Goal: Check status: Check status

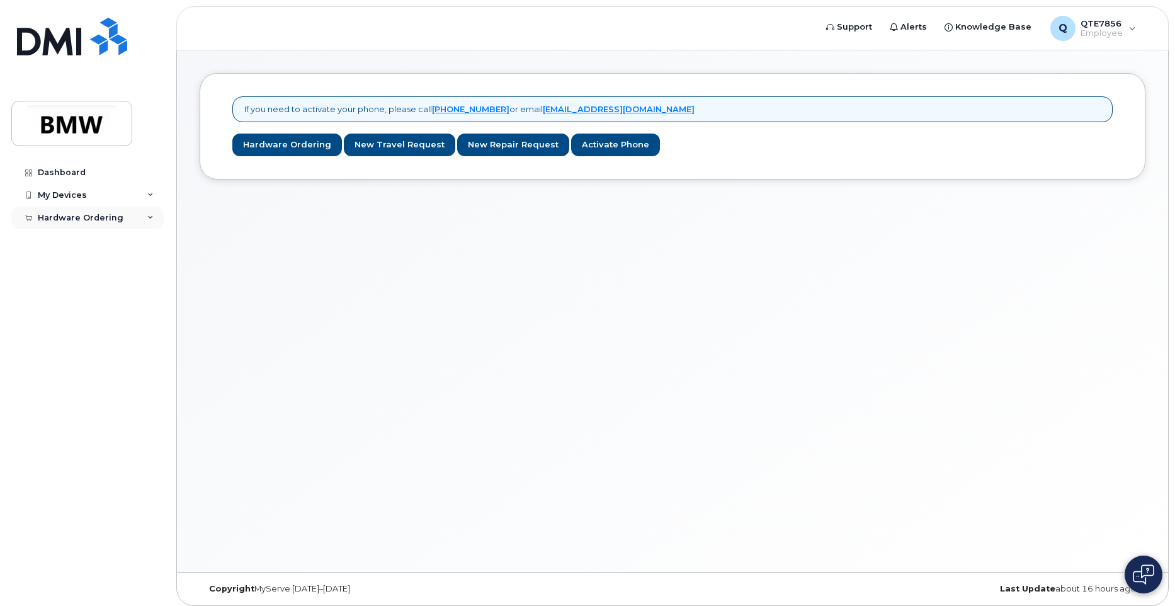
click at [93, 224] on div "Hardware Ordering" at bounding box center [87, 218] width 152 height 23
click at [89, 241] on link "My Orders" at bounding box center [98, 241] width 130 height 24
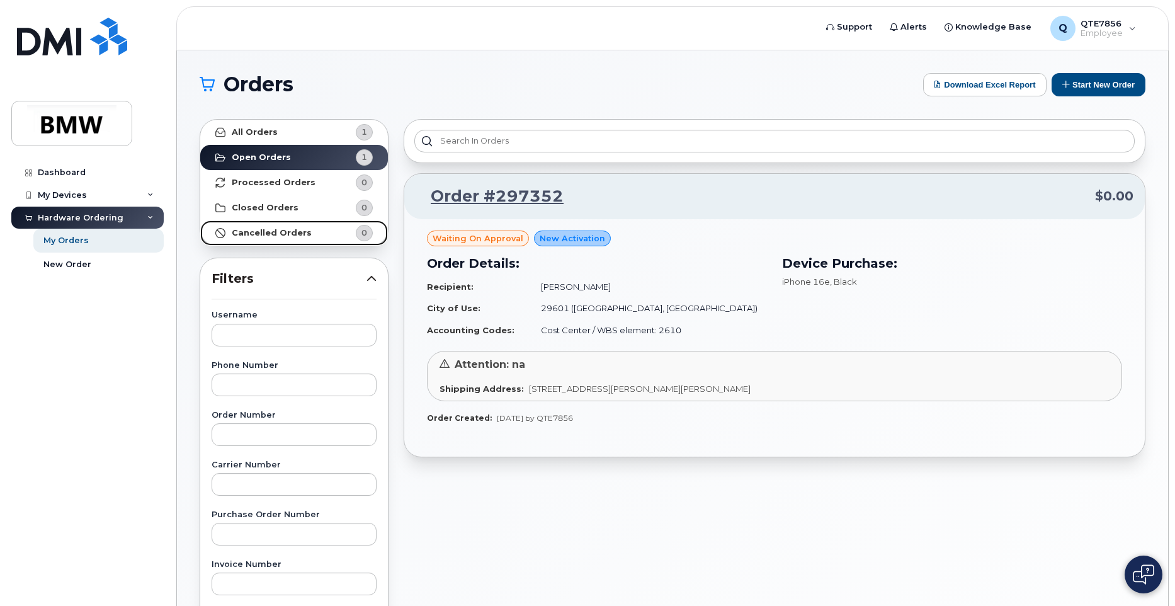
click at [309, 235] on link "Cancelled Orders 0" at bounding box center [294, 232] width 188 height 25
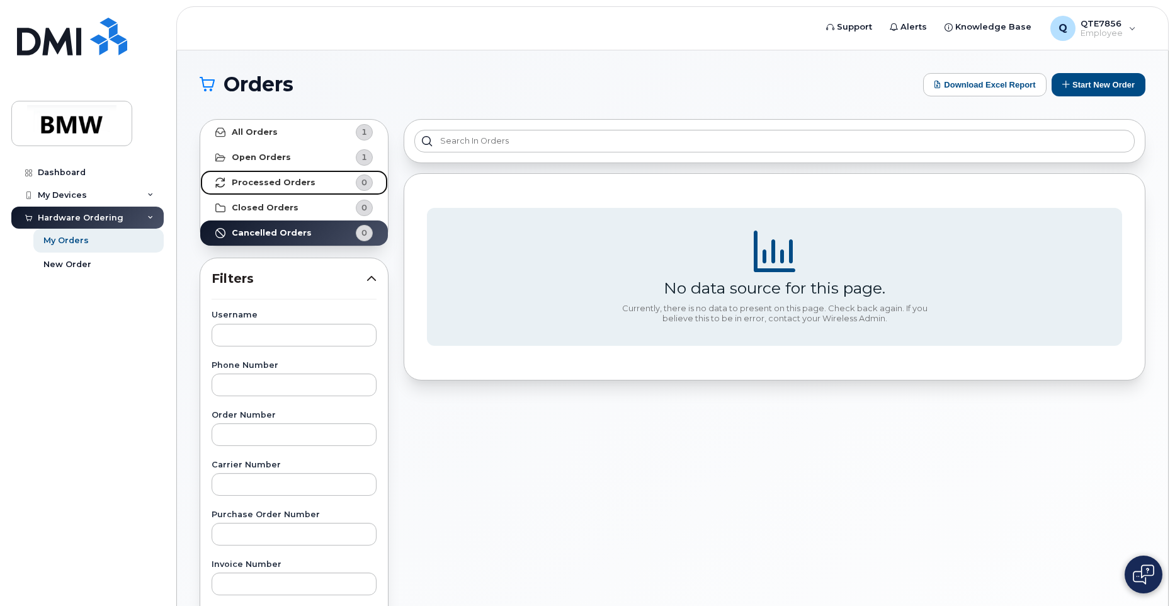
click at [283, 181] on strong "Processed Orders" at bounding box center [274, 183] width 84 height 10
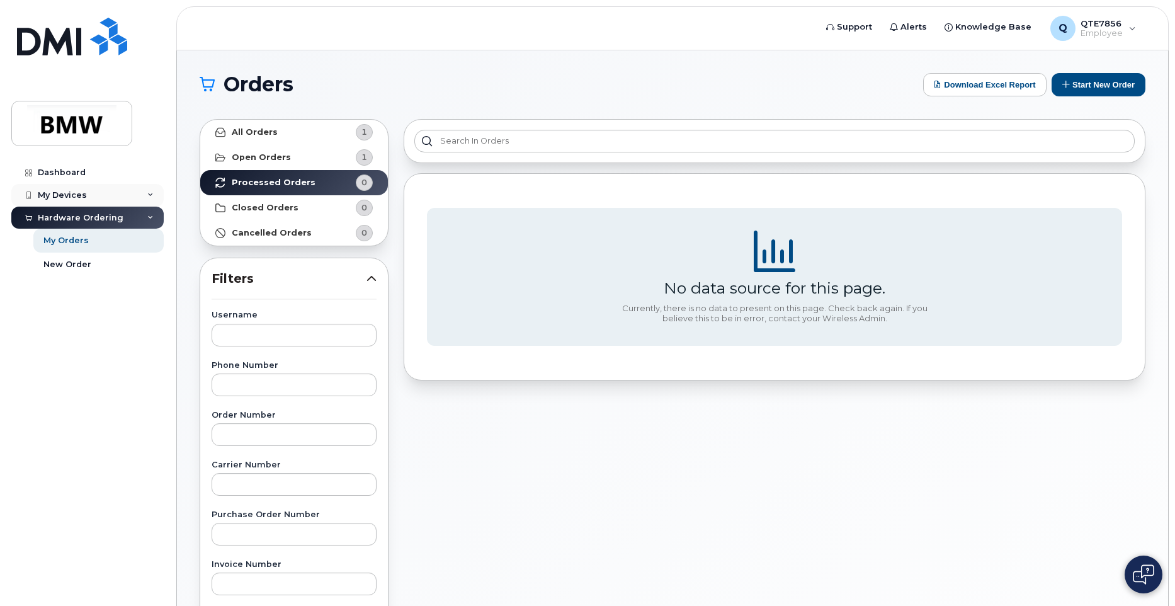
click at [151, 198] on icon at bounding box center [150, 195] width 6 height 6
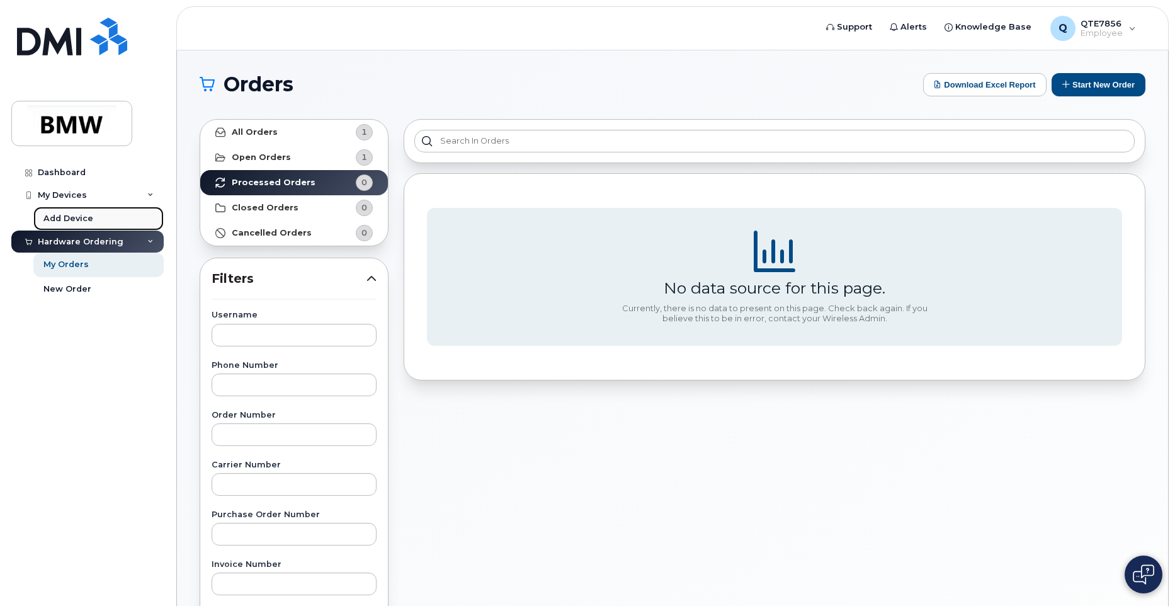
click at [101, 213] on link "Add Device" at bounding box center [98, 219] width 130 height 24
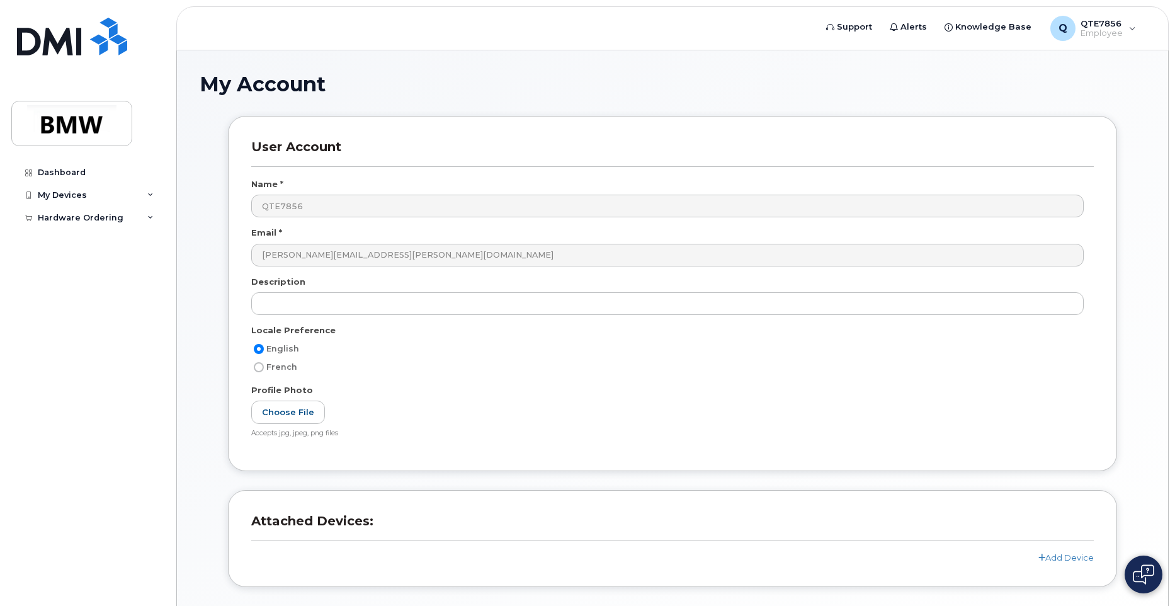
click at [101, 213] on div "Hardware Ordering" at bounding box center [81, 218] width 86 height 10
click at [71, 240] on div "My Orders" at bounding box center [65, 240] width 45 height 11
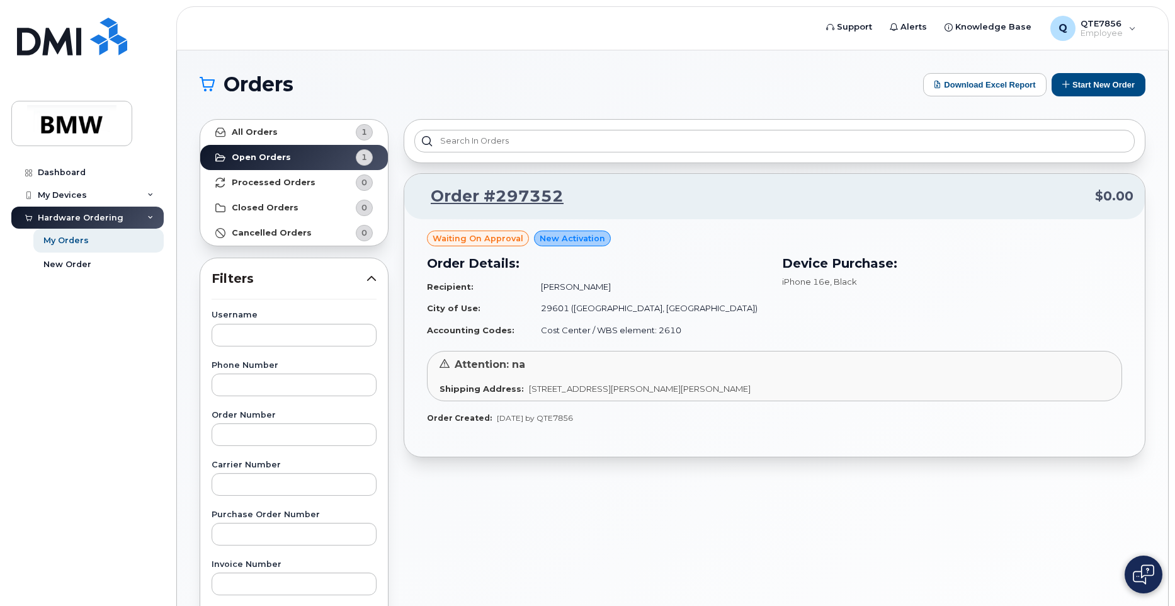
click at [688, 297] on td "[PERSON_NAME]" at bounding box center [648, 287] width 237 height 22
click at [478, 198] on link "Order #297352" at bounding box center [490, 196] width 148 height 23
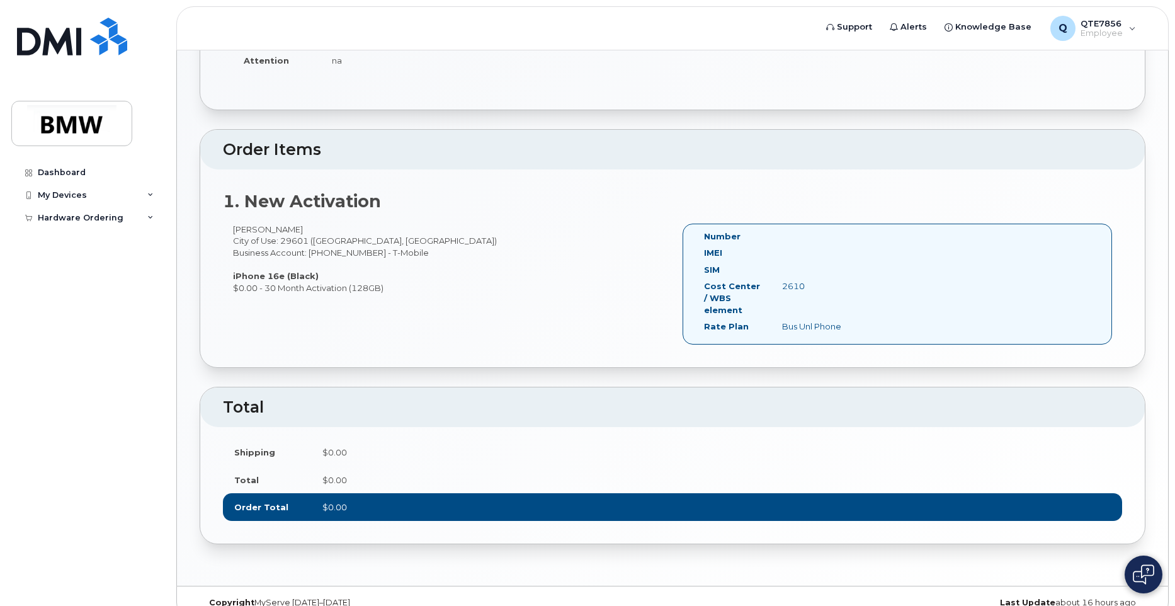
scroll to position [256, 0]
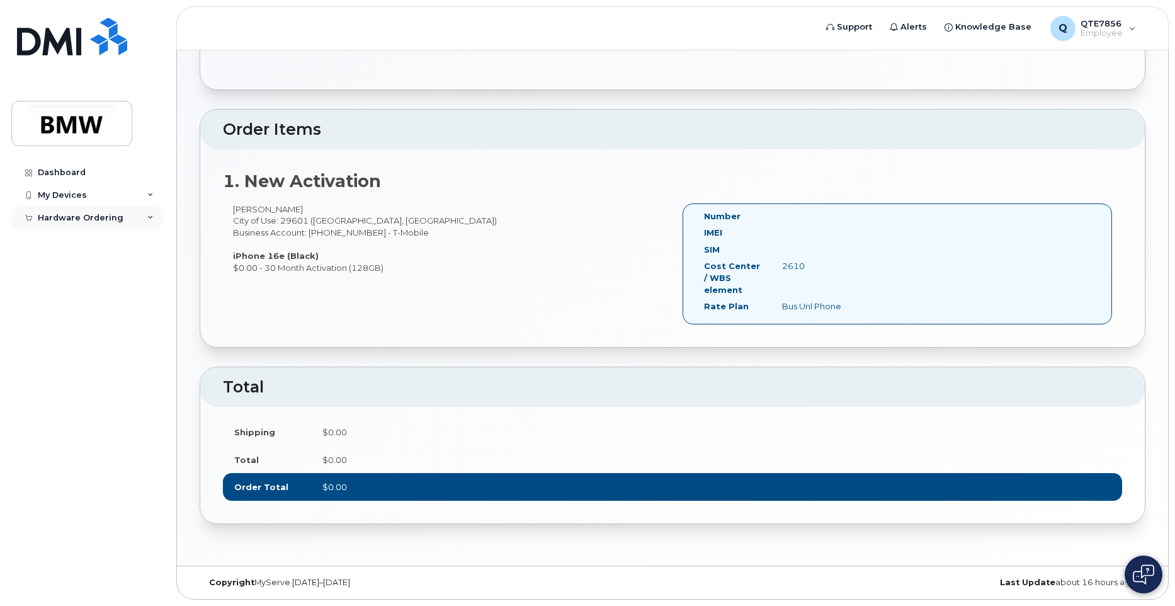
click at [150, 213] on div "Hardware Ordering" at bounding box center [87, 218] width 152 height 23
click at [97, 246] on link "My Orders" at bounding box center [98, 241] width 130 height 24
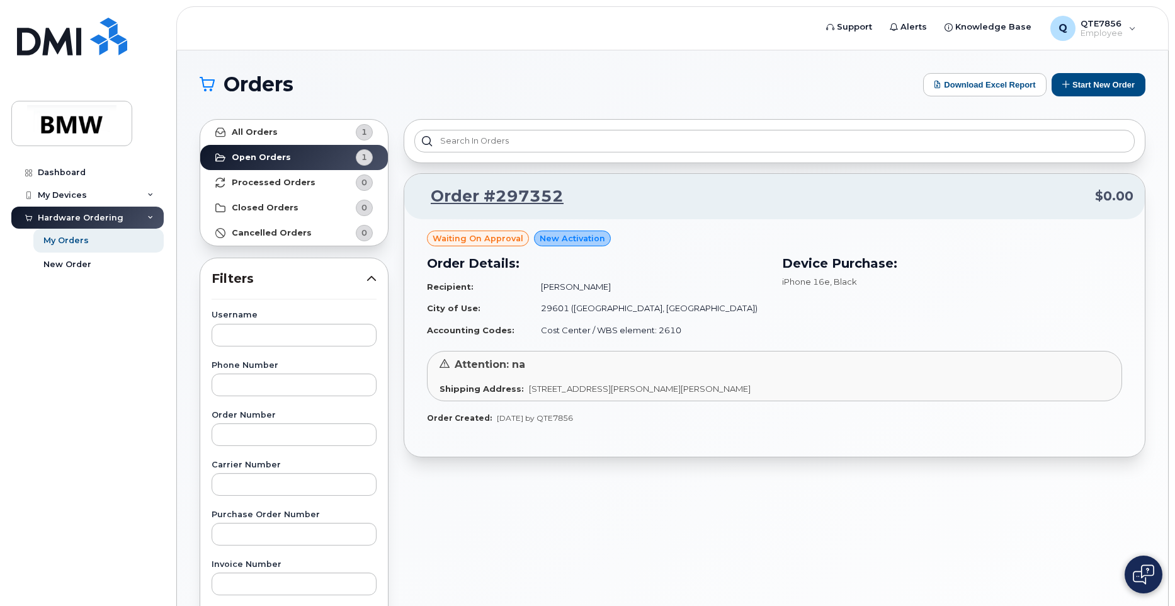
click at [511, 304] on td "City of Use:" at bounding box center [478, 308] width 103 height 22
click at [472, 265] on h3 "Order Details:" at bounding box center [597, 263] width 340 height 19
click at [472, 264] on h3 "Order Details:" at bounding box center [597, 263] width 340 height 19
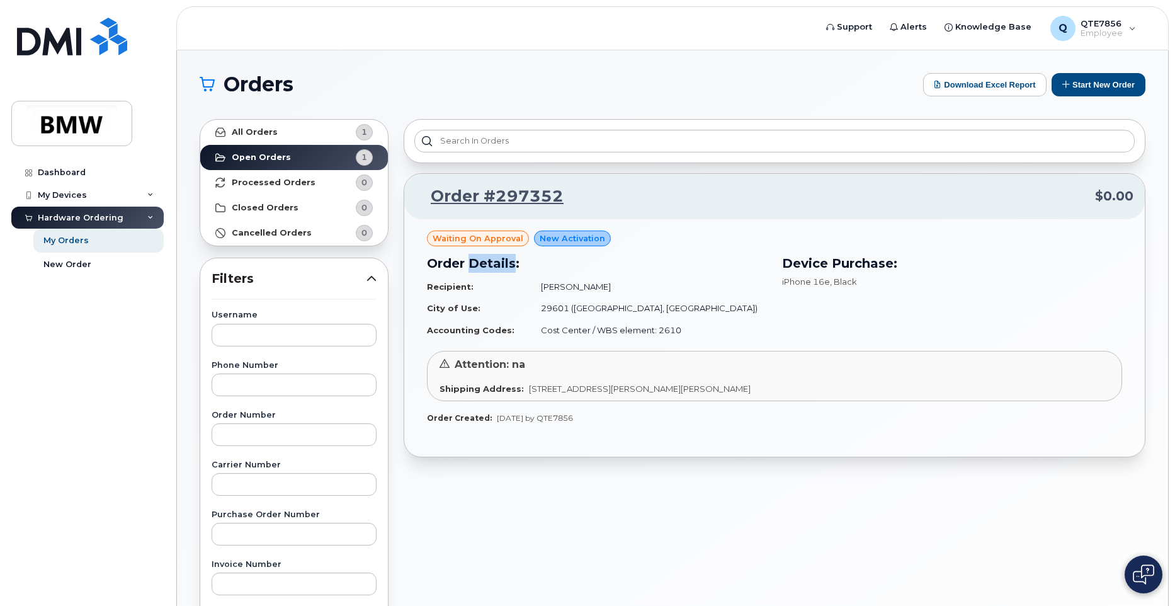
click at [472, 264] on h3 "Order Details:" at bounding box center [597, 263] width 340 height 19
drag, startPoint x: 560, startPoint y: 284, endPoint x: 565, endPoint y: 267, distance: 17.7
click at [560, 284] on td "troy suhoski" at bounding box center [648, 287] width 237 height 22
click at [577, 241] on span "New Activation" at bounding box center [572, 238] width 65 height 12
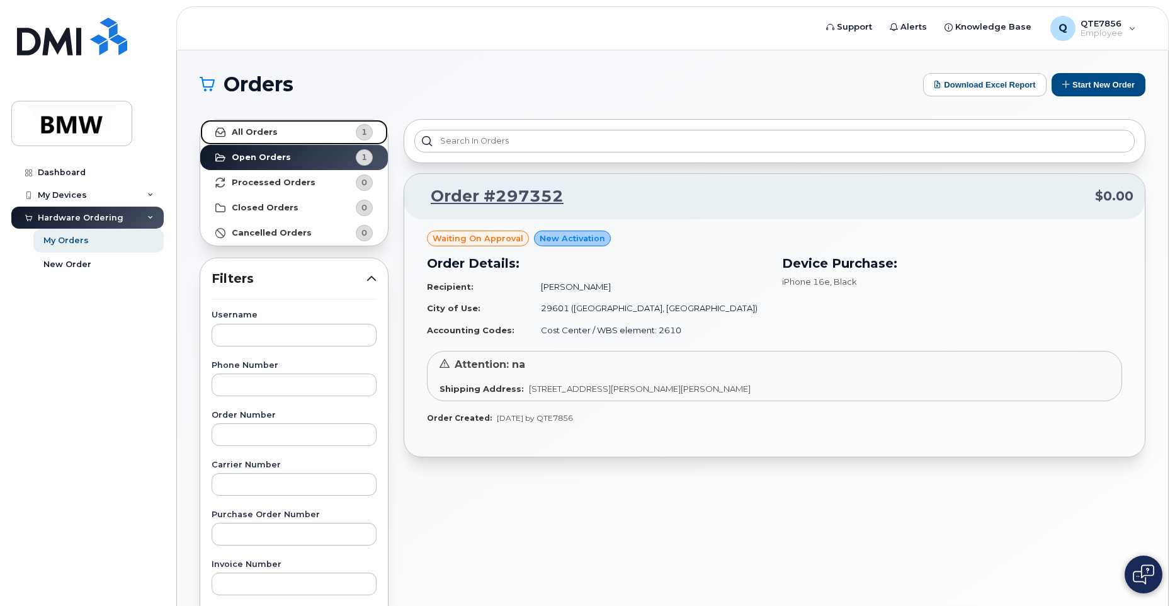
click at [314, 136] on link "All Orders 1" at bounding box center [294, 132] width 188 height 25
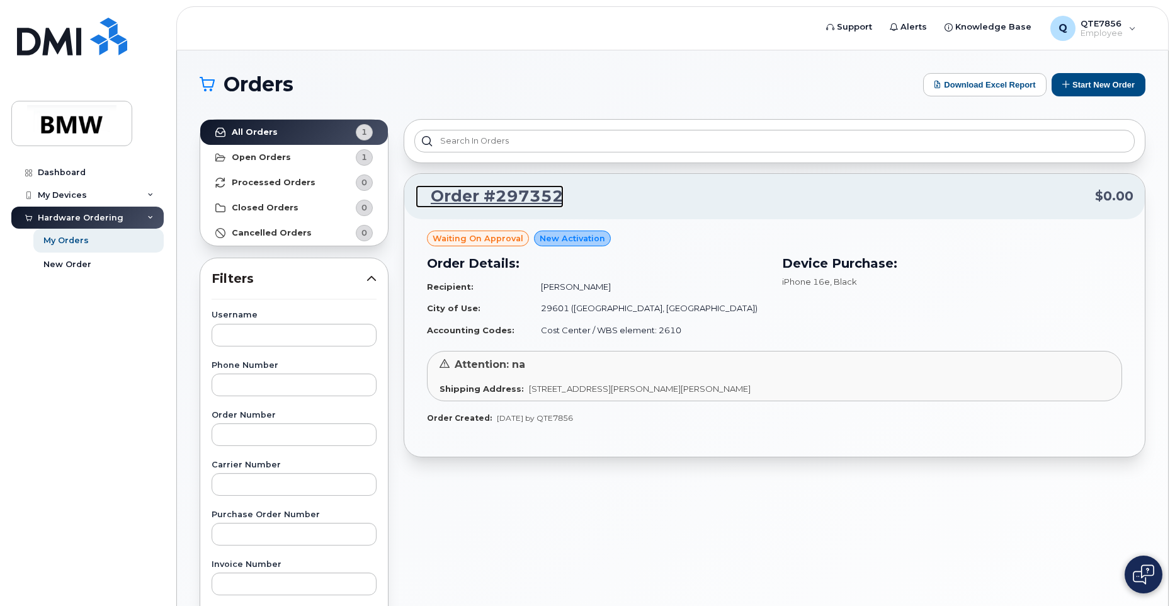
click at [542, 205] on link "Order #297352" at bounding box center [490, 196] width 148 height 23
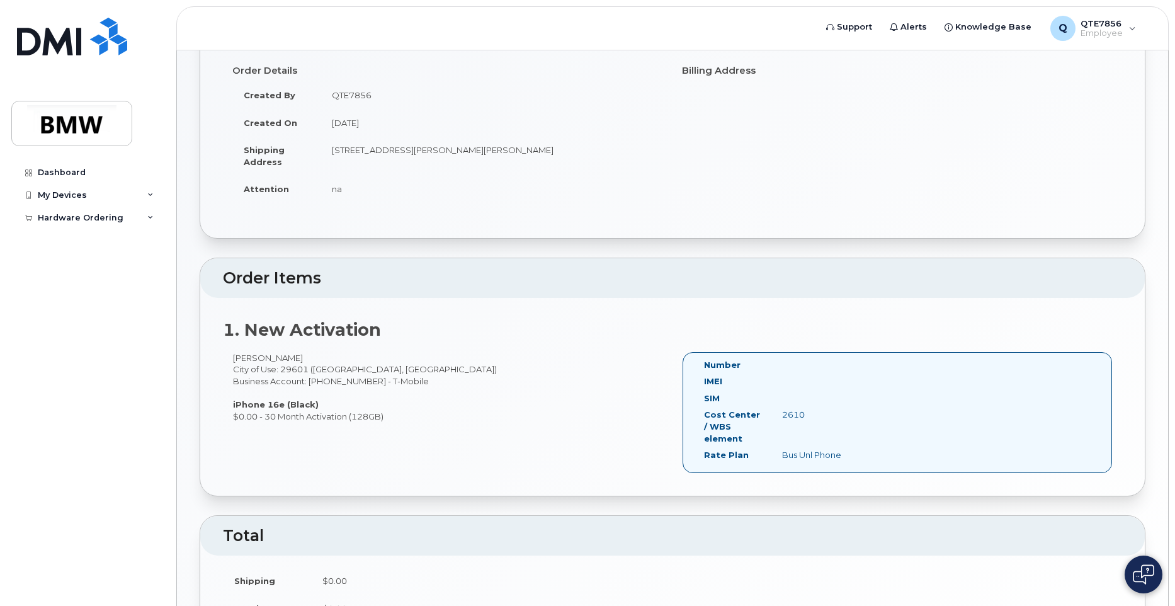
scroll to position [256, 0]
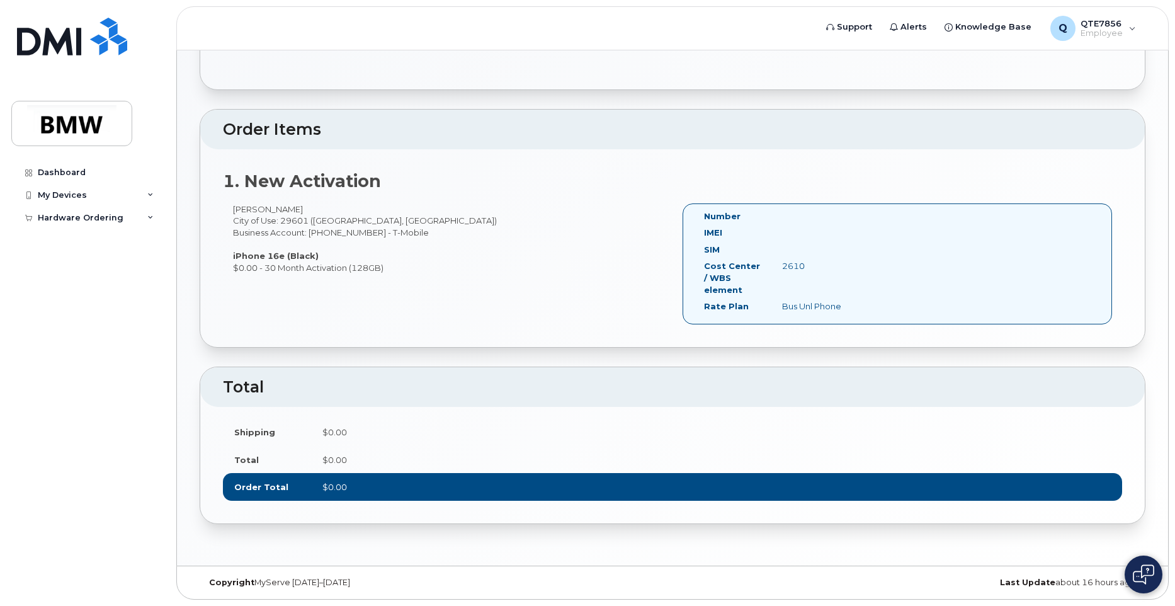
click at [743, 278] on label "Cost Center / WBS element" at bounding box center [733, 277] width 59 height 35
click at [101, 217] on div "Hardware Ordering" at bounding box center [81, 218] width 86 height 10
click at [88, 196] on div "My Devices" at bounding box center [87, 195] width 152 height 23
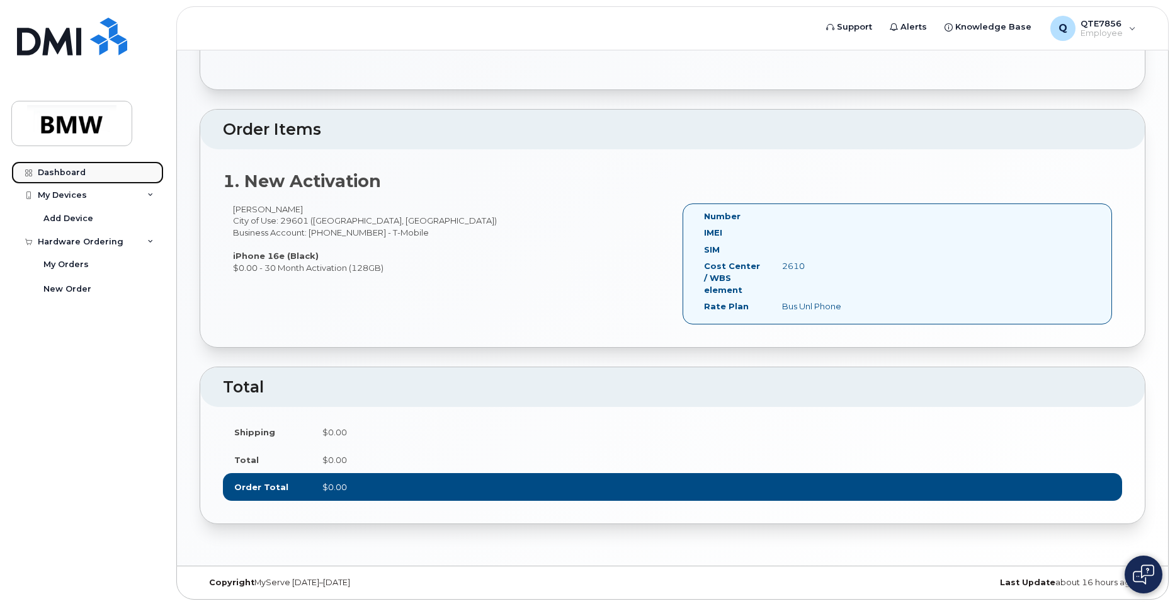
click at [74, 174] on div "Dashboard" at bounding box center [62, 173] width 48 height 10
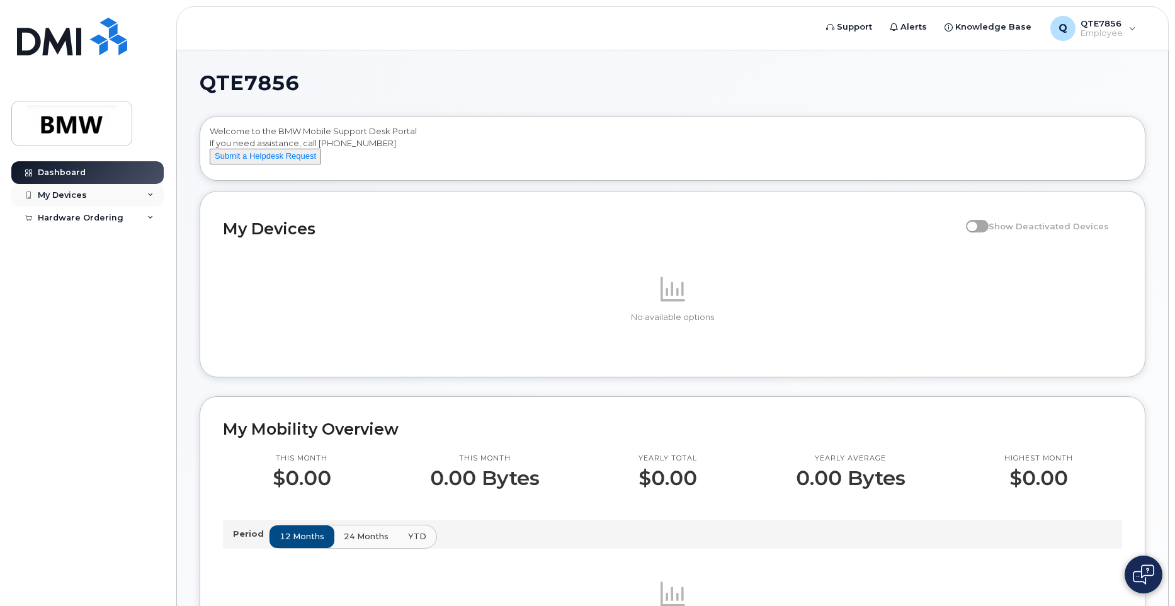
click at [113, 190] on div "My Devices" at bounding box center [87, 195] width 152 height 23
click at [109, 229] on link "Add Device" at bounding box center [98, 219] width 130 height 24
click at [111, 239] on div "Hardware Ordering" at bounding box center [81, 242] width 86 height 10
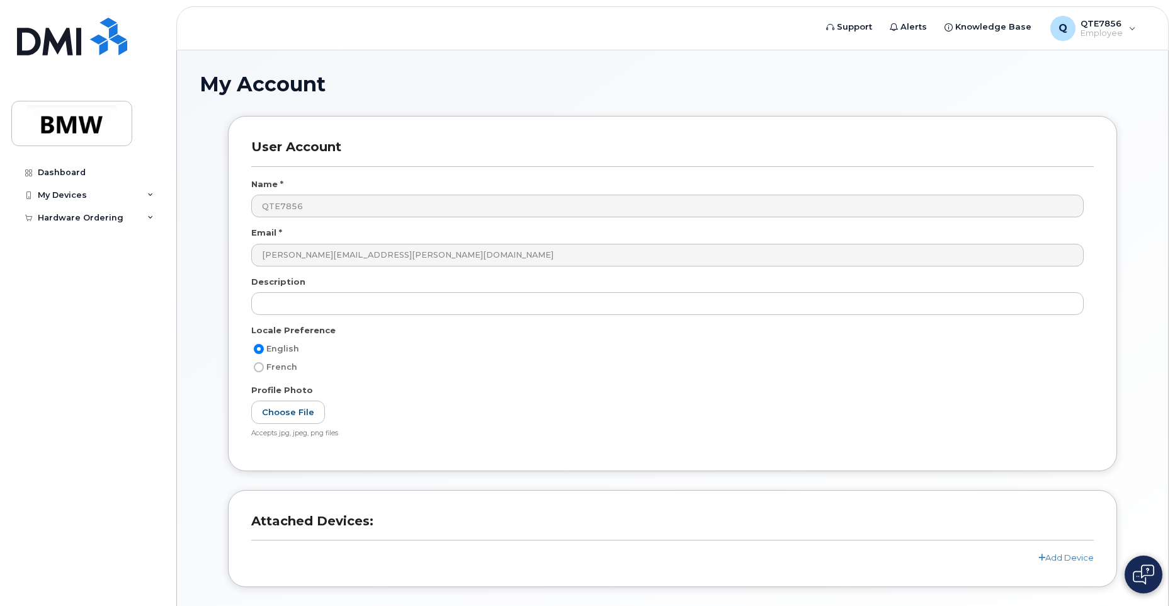
click at [111, 230] on div "Dashboard My Devices Add Device Hardware Ordering My Orders New Order" at bounding box center [89, 374] width 156 height 426
drag, startPoint x: 88, startPoint y: 217, endPoint x: 92, endPoint y: 244, distance: 28.1
click at [88, 232] on div "Dashboard My Devices Add Device Hardware Ordering My Orders New Order" at bounding box center [89, 374] width 156 height 426
click at [83, 213] on div "Hardware Ordering" at bounding box center [81, 218] width 86 height 10
click at [79, 237] on div "My Orders" at bounding box center [65, 240] width 45 height 11
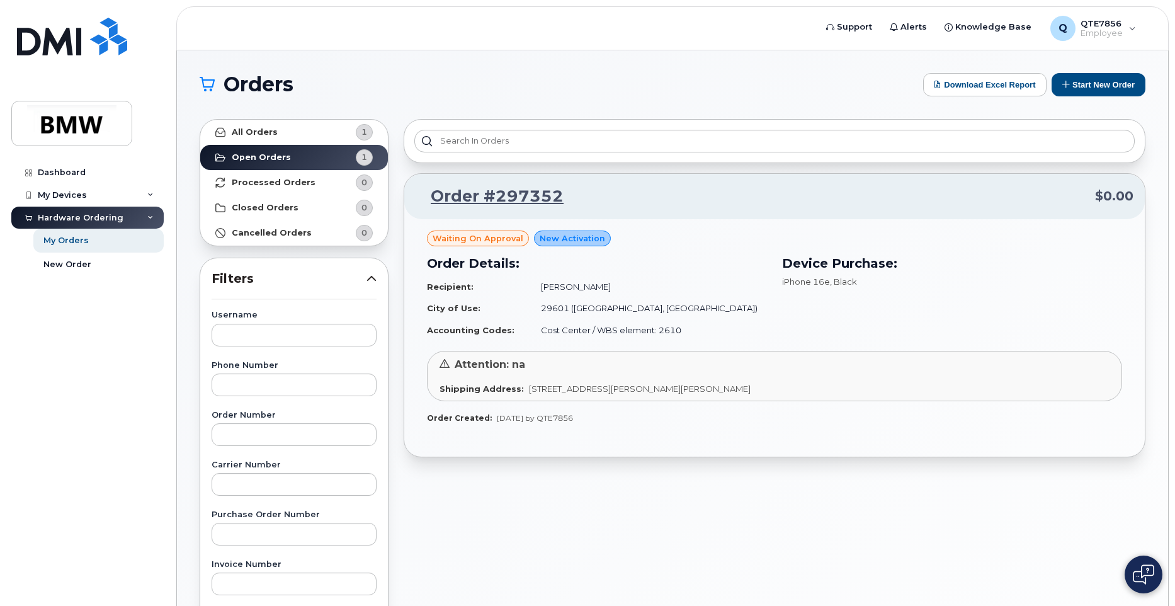
drag, startPoint x: 461, startPoint y: 349, endPoint x: 388, endPoint y: 244, distance: 127.5
click at [388, 244] on div "All Orders 1 Open Orders 1 Processed Orders 0 Closed Orders 0 Cancelled Orders …" at bounding box center [294, 553] width 204 height 885
click at [290, 208] on strong "Closed Orders" at bounding box center [265, 208] width 67 height 10
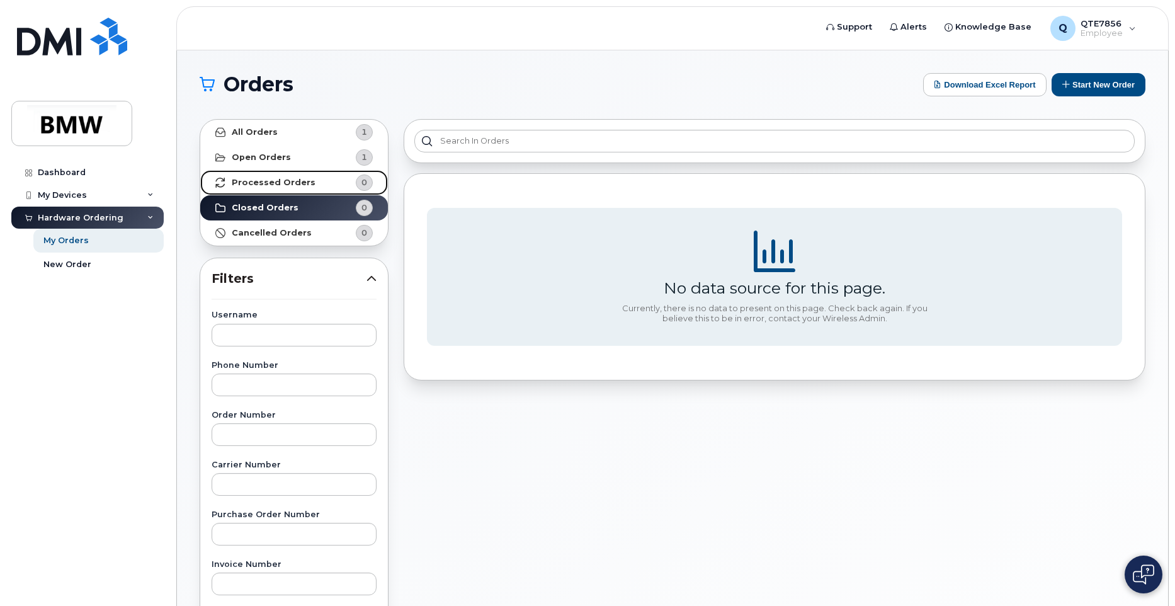
click at [285, 175] on link "Processed Orders 0" at bounding box center [294, 182] width 188 height 25
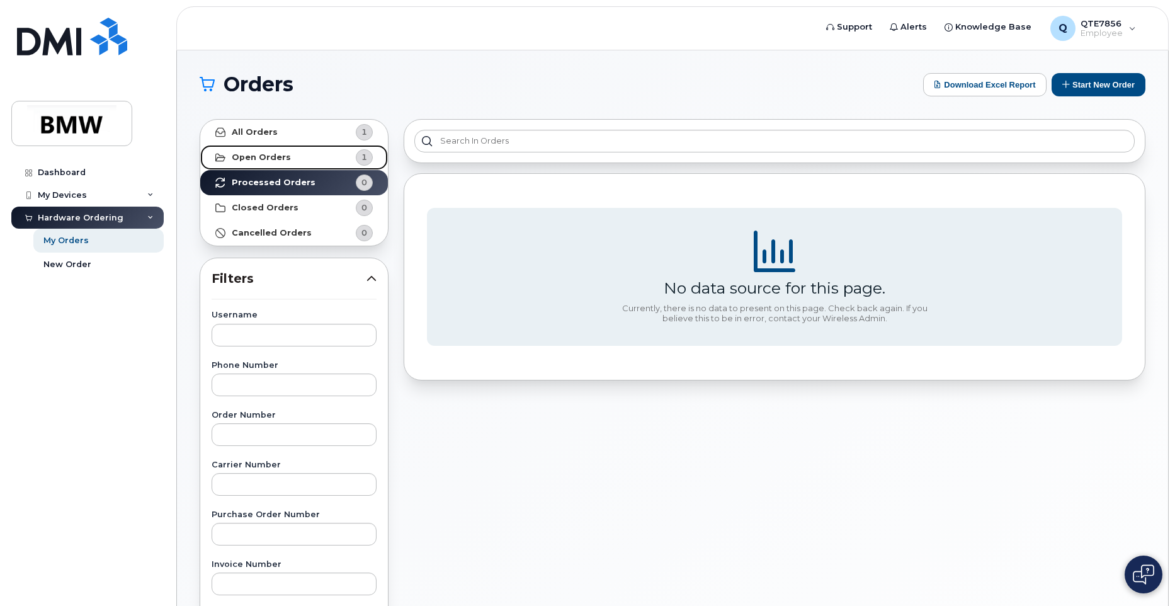
click at [283, 162] on strong "Open Orders" at bounding box center [261, 157] width 59 height 10
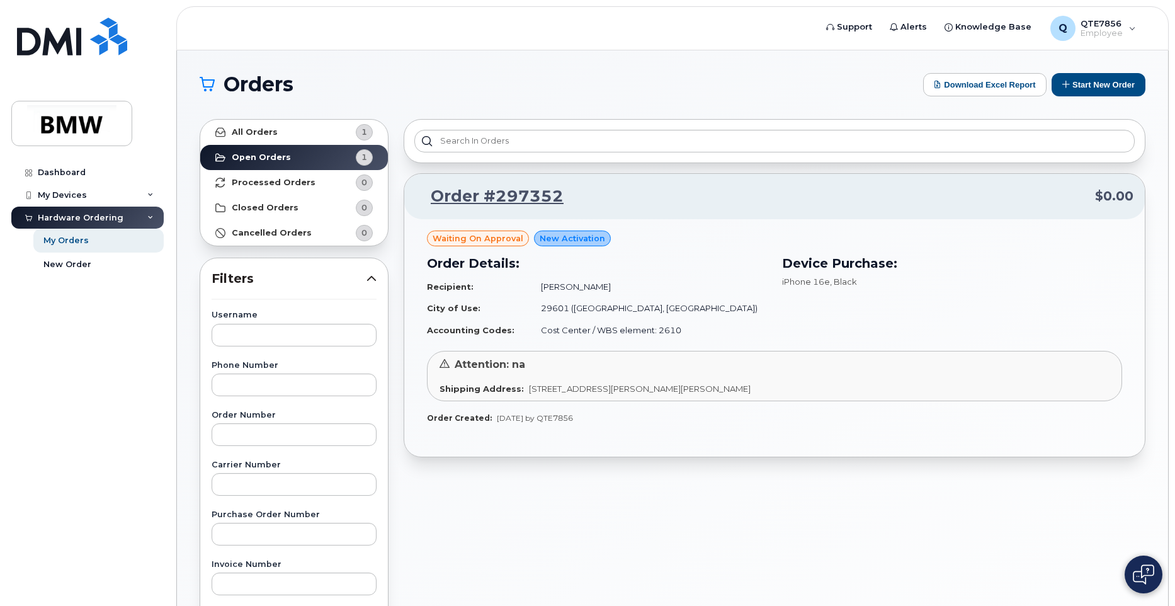
drag, startPoint x: 590, startPoint y: 367, endPoint x: 525, endPoint y: 339, distance: 70.5
click at [529, 342] on div "Order Details: Recipient: troy suhoski City of Use: 29601 (Greenville, SC) Acco…" at bounding box center [596, 297] width 355 height 102
click at [863, 27] on span "Support" at bounding box center [854, 27] width 35 height 13
click at [1132, 33] on div "Q QTE7856 Employee" at bounding box center [1093, 28] width 103 height 25
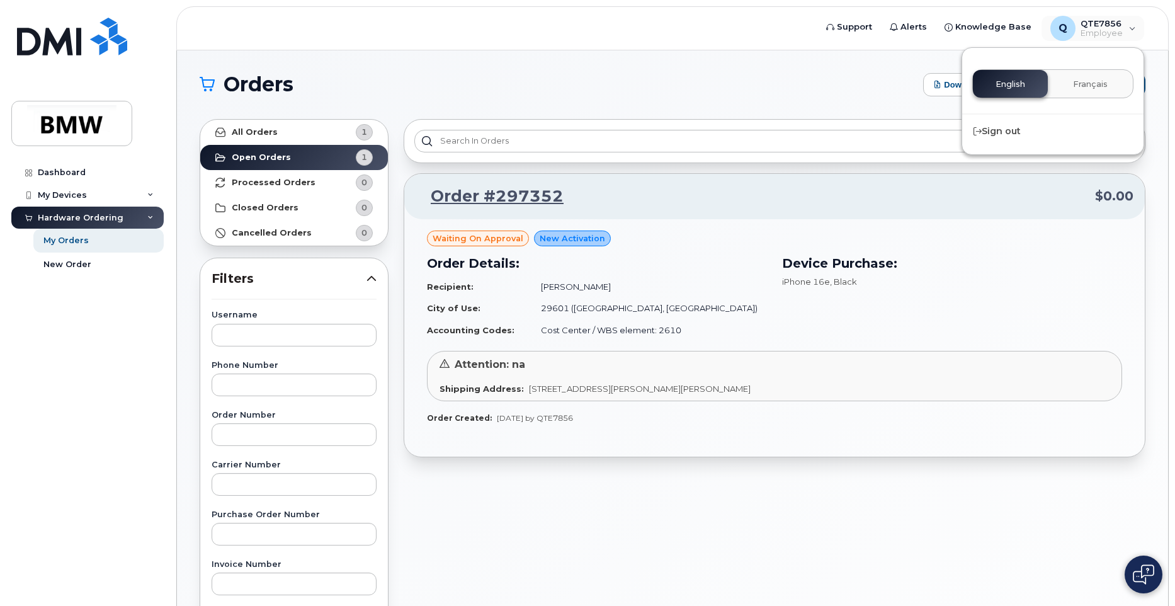
click at [619, 107] on section "Orders Download Excel Report Start New Order All Orders 1 Open Orders 1 Process…" at bounding box center [673, 534] width 946 height 923
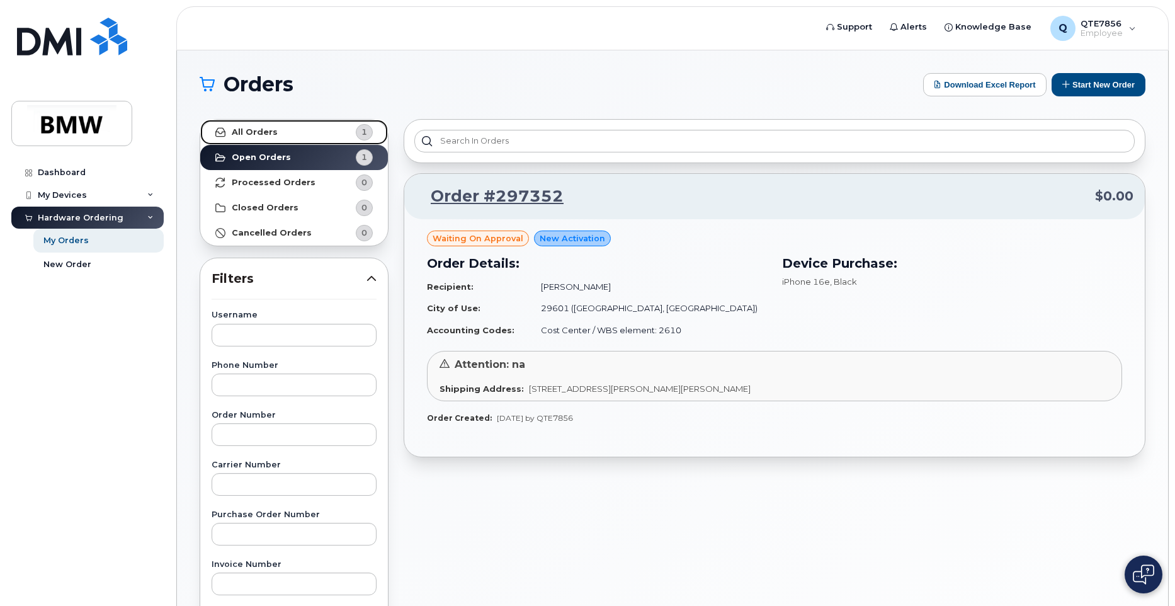
click at [271, 136] on strong "All Orders" at bounding box center [255, 132] width 46 height 10
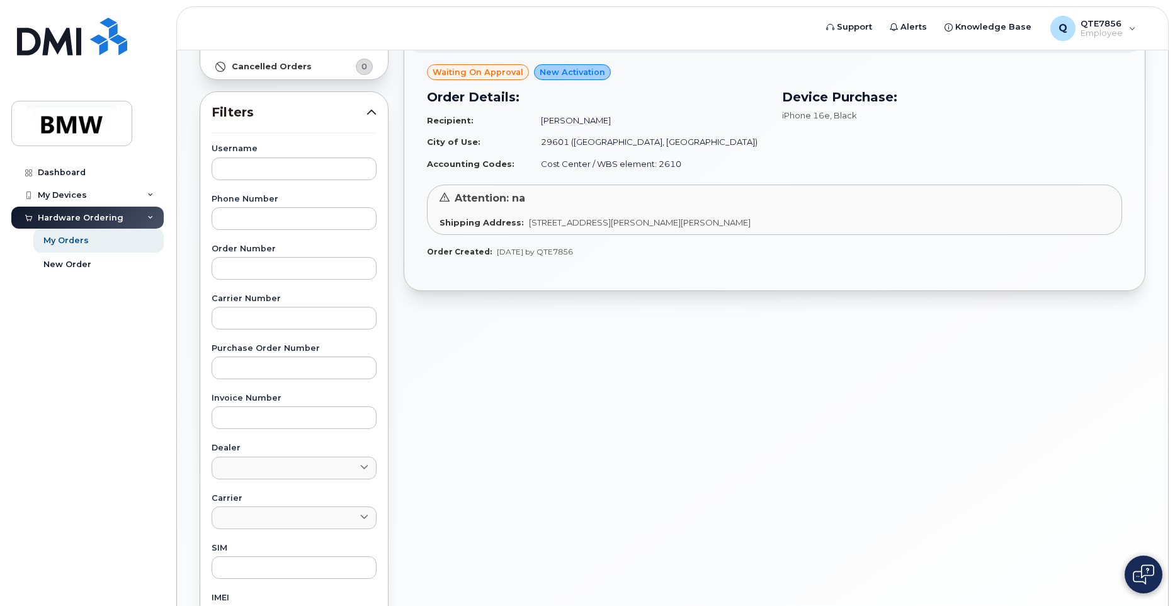
scroll to position [131, 0]
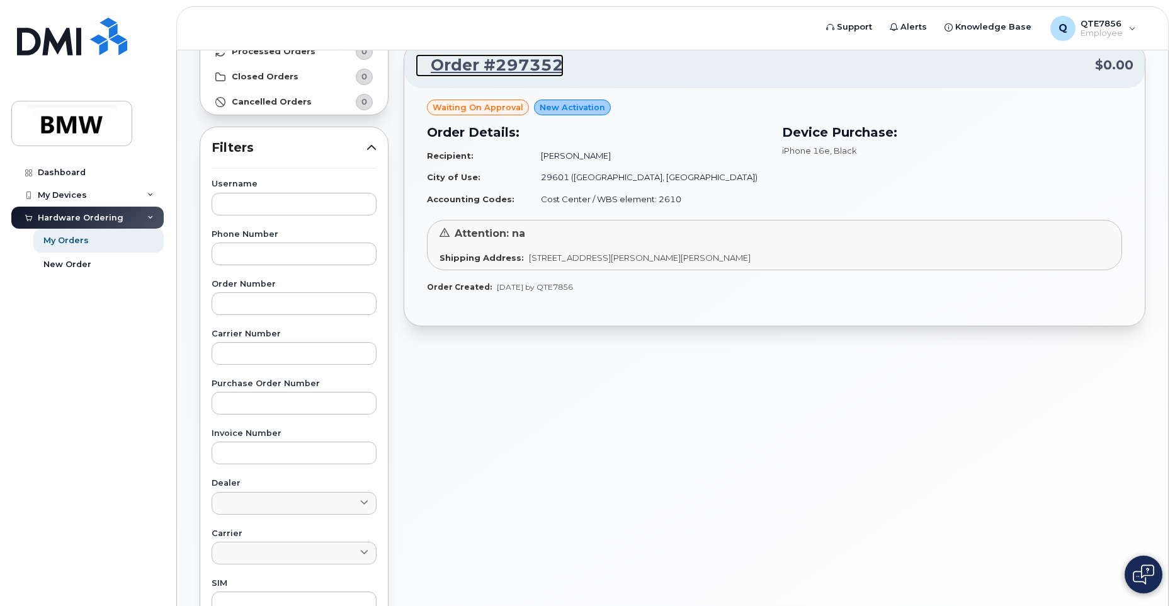
click at [502, 72] on link "Order #297352" at bounding box center [490, 65] width 148 height 23
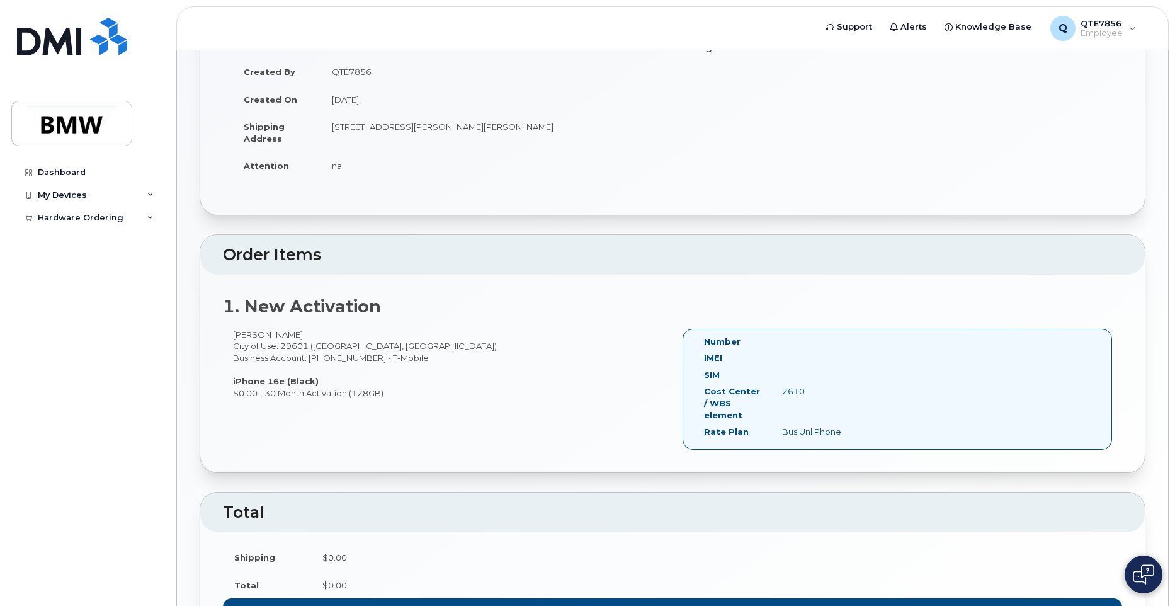
scroll to position [130, 0]
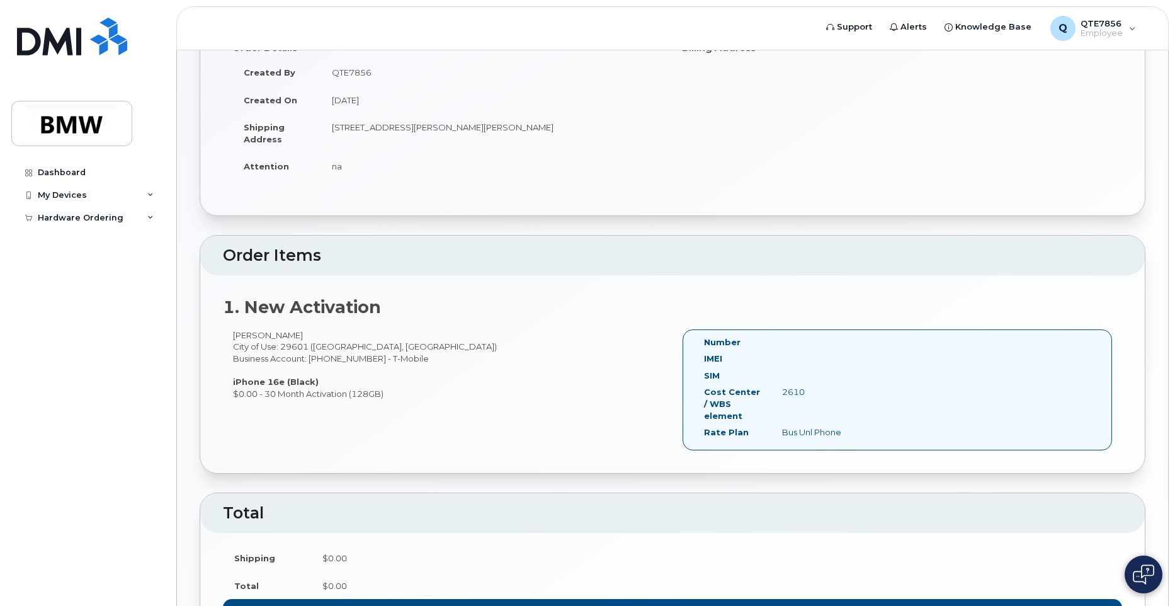
click at [336, 319] on div "1. New Activation [PERSON_NAME] City of Use: 29601 ([GEOGRAPHIC_DATA], [GEOGRAP…" at bounding box center [672, 374] width 945 height 198
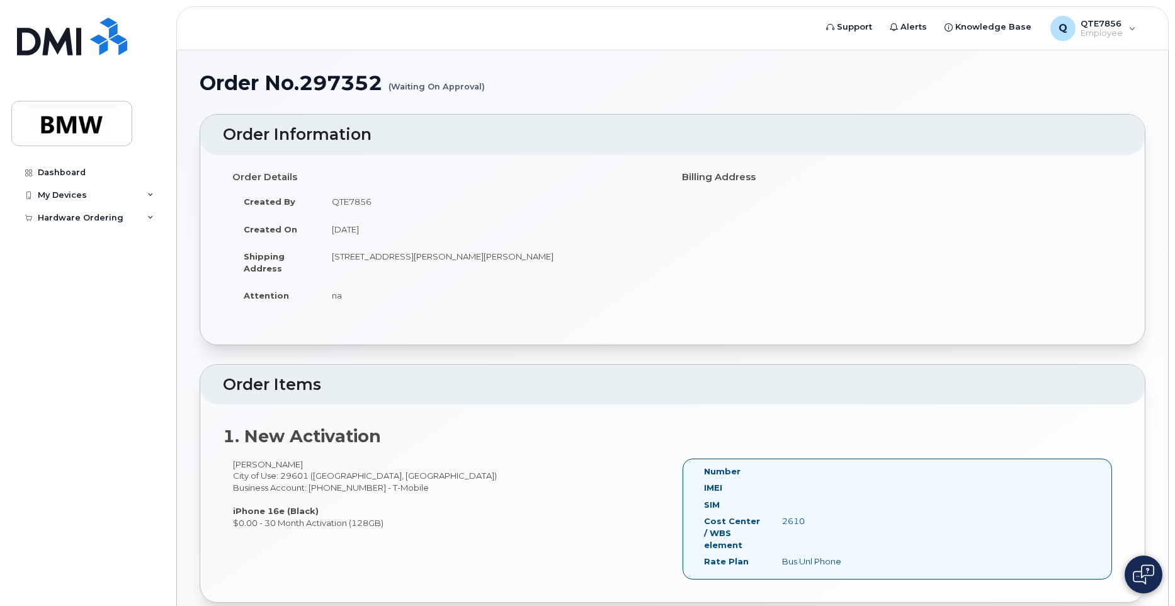
scroll to position [0, 0]
click at [547, 227] on td "August 1, 2025" at bounding box center [492, 231] width 343 height 28
drag, startPoint x: 545, startPoint y: 227, endPoint x: 453, endPoint y: 204, distance: 95.5
click at [453, 205] on td "QTE7856" at bounding box center [492, 203] width 343 height 28
click at [1132, 37] on div "Q QTE7856 Employee" at bounding box center [1093, 28] width 103 height 25
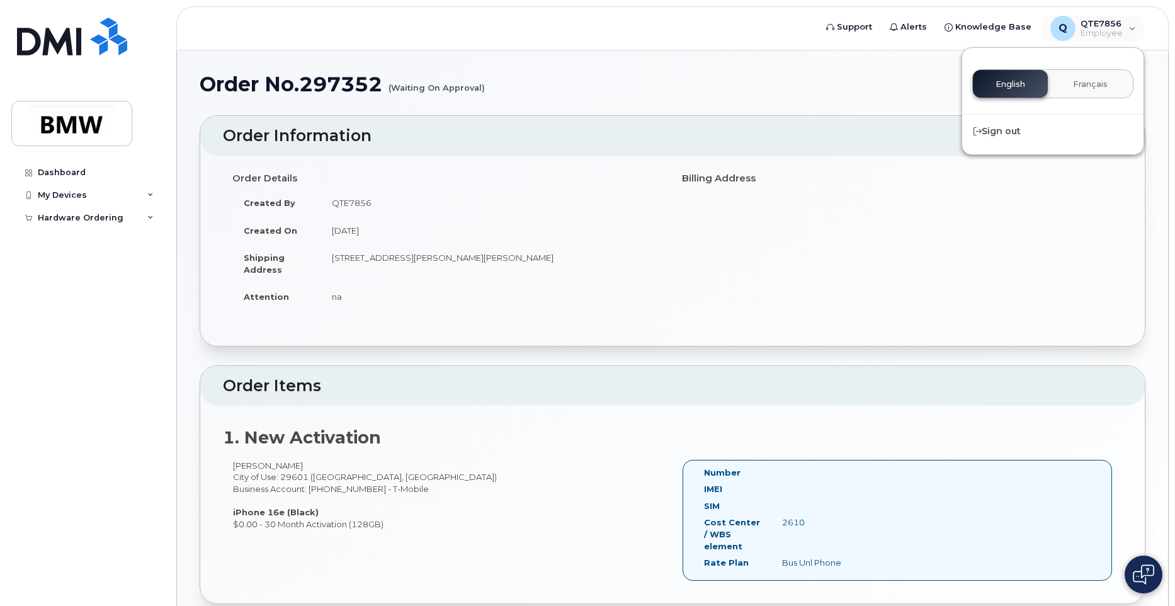
click at [906, 219] on div "Order Details Created By QTE7856 Created On August 1, 2025 Shipping Address 110…" at bounding box center [672, 245] width 899 height 154
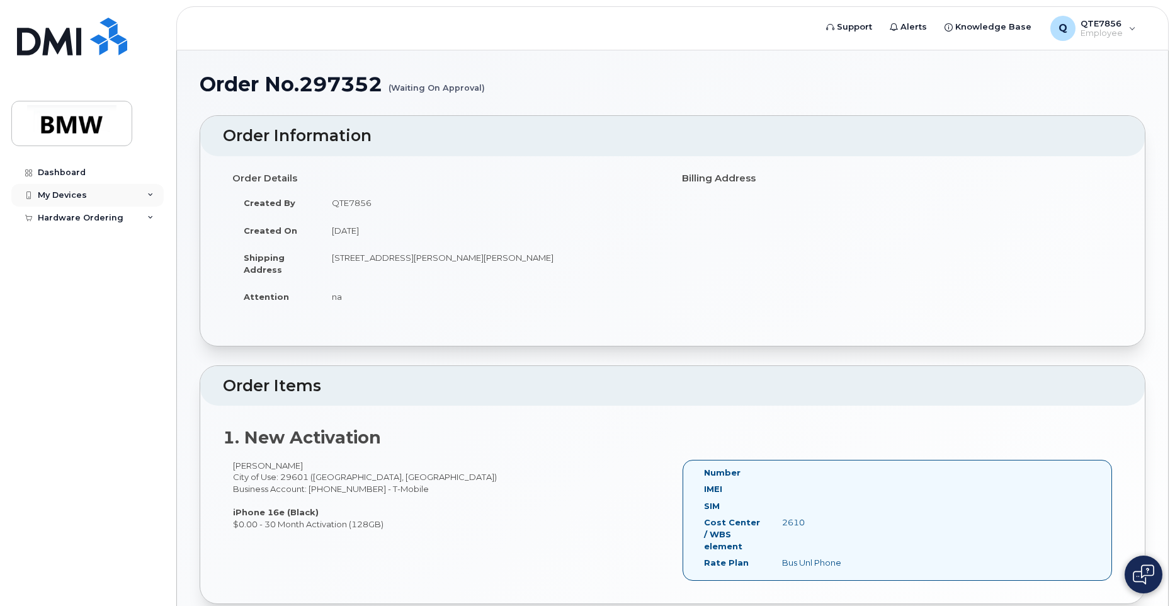
click at [69, 189] on div "My Devices" at bounding box center [87, 195] width 152 height 23
click at [80, 172] on div "Dashboard" at bounding box center [62, 173] width 48 height 10
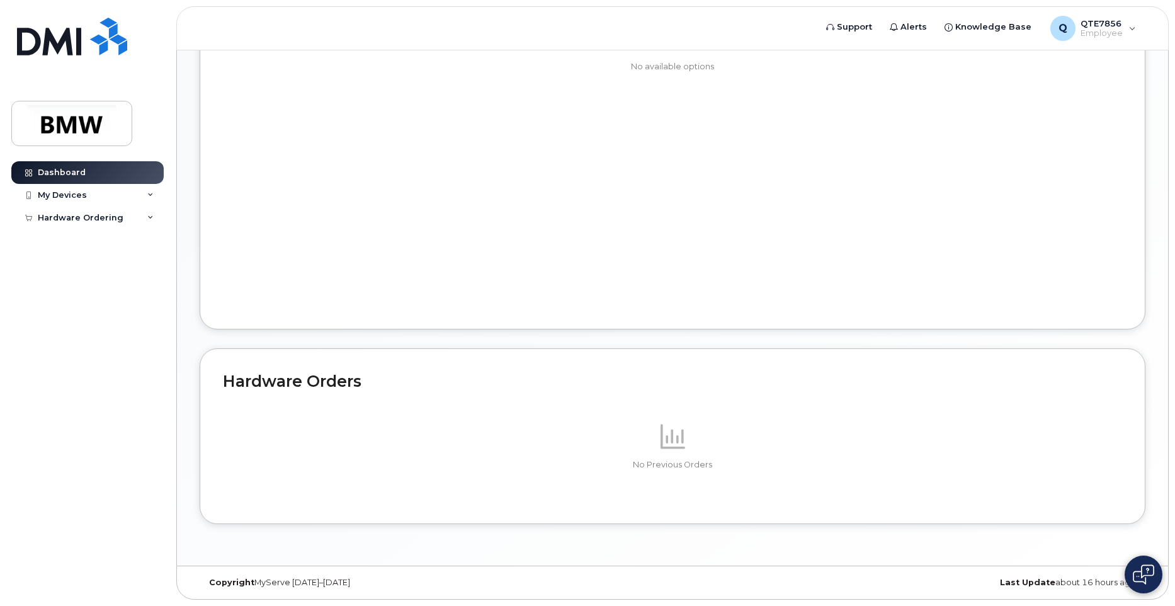
scroll to position [253, 0]
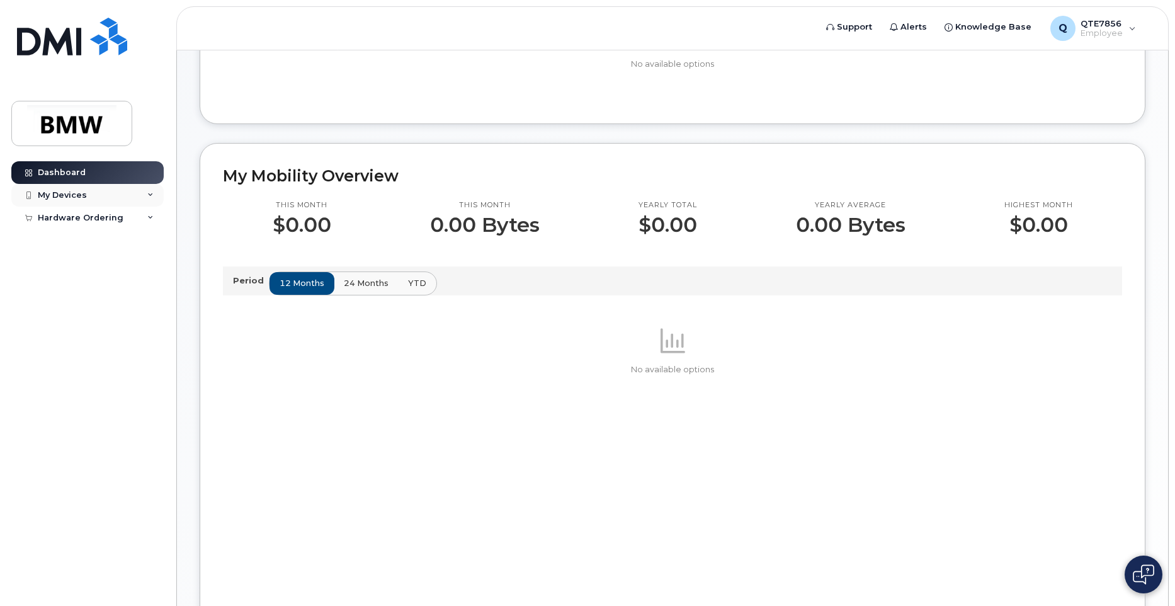
click at [150, 200] on div "My Devices" at bounding box center [87, 195] width 152 height 23
click at [79, 194] on div "My Devices" at bounding box center [62, 195] width 49 height 10
click at [81, 194] on div "My Devices" at bounding box center [62, 195] width 49 height 10
drag, startPoint x: 81, startPoint y: 194, endPoint x: 103, endPoint y: 212, distance: 28.6
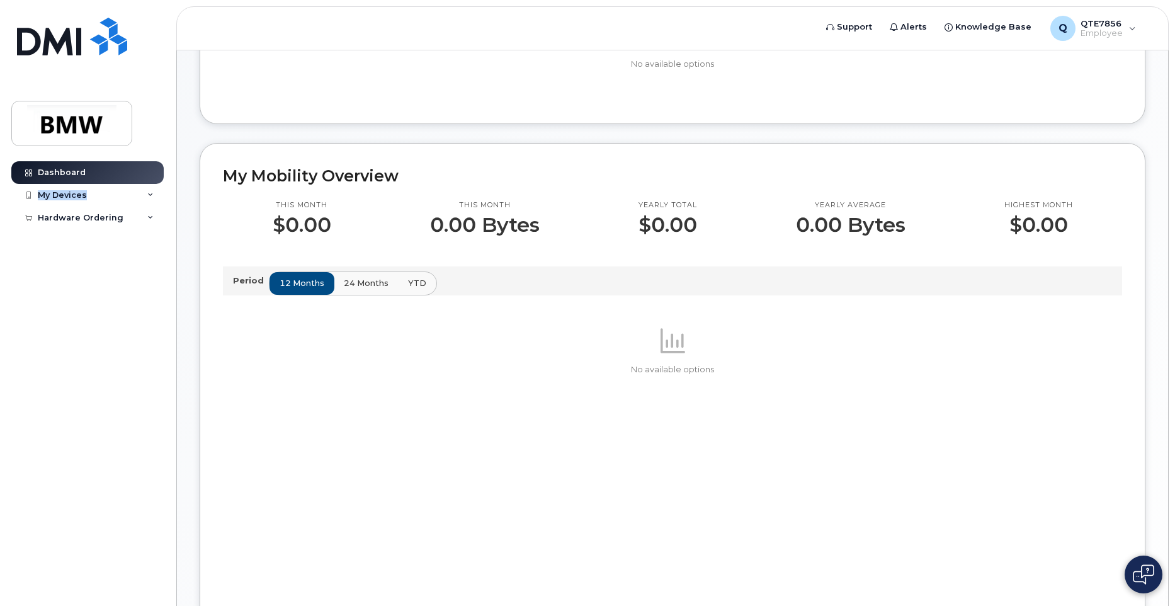
click at [96, 203] on div "My Devices" at bounding box center [87, 195] width 152 height 23
click at [110, 236] on div "Hardware Ordering" at bounding box center [87, 241] width 152 height 23
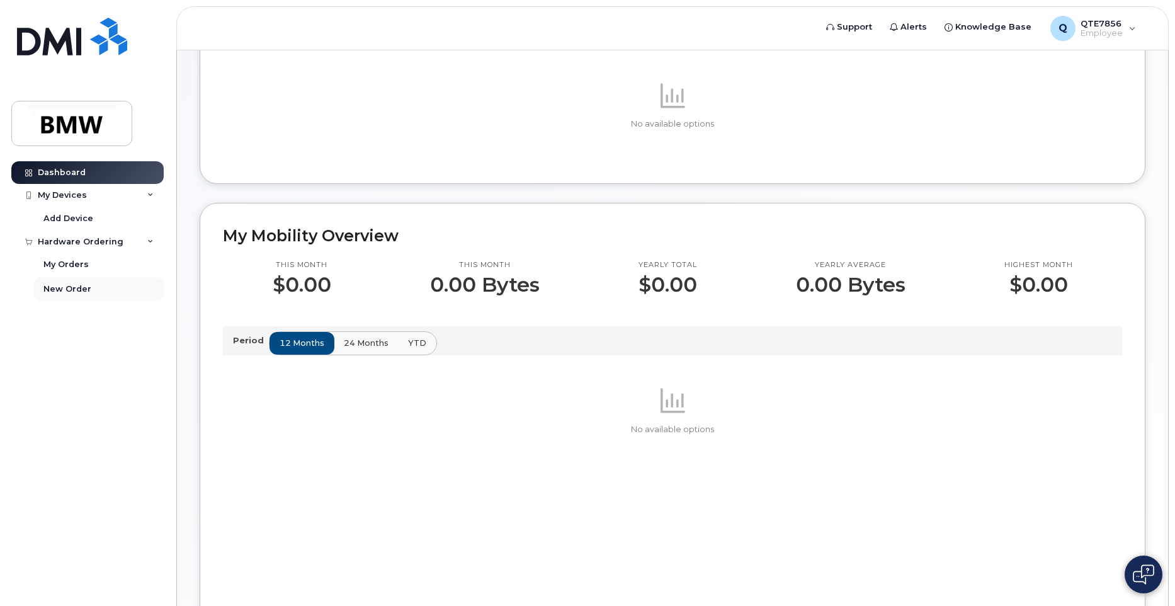
scroll to position [190, 0]
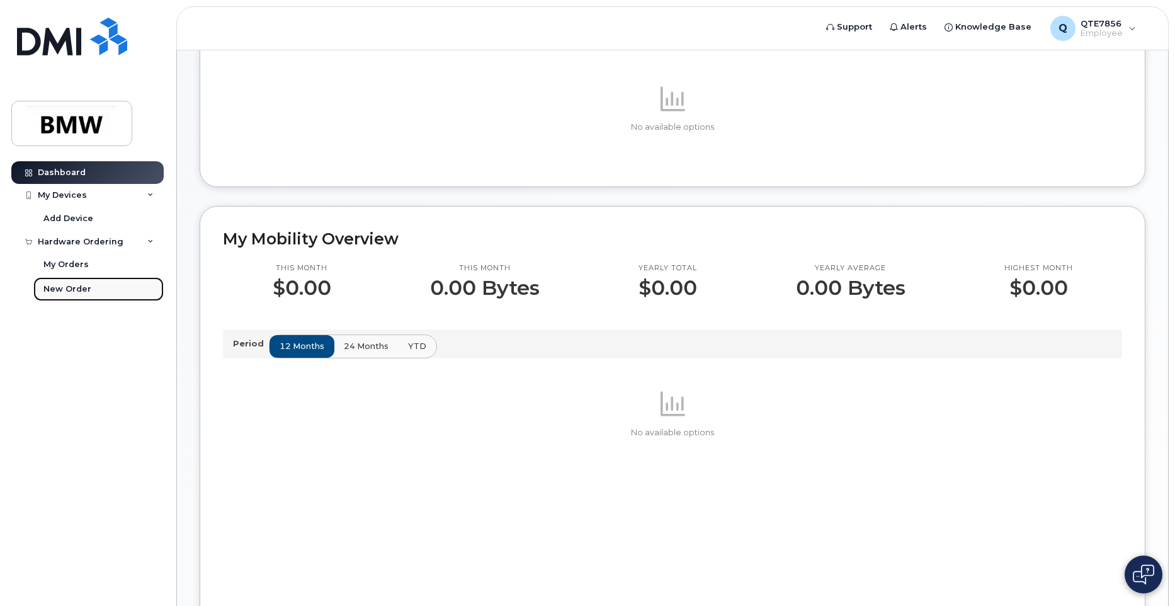
click at [102, 288] on link "New Order" at bounding box center [98, 289] width 130 height 24
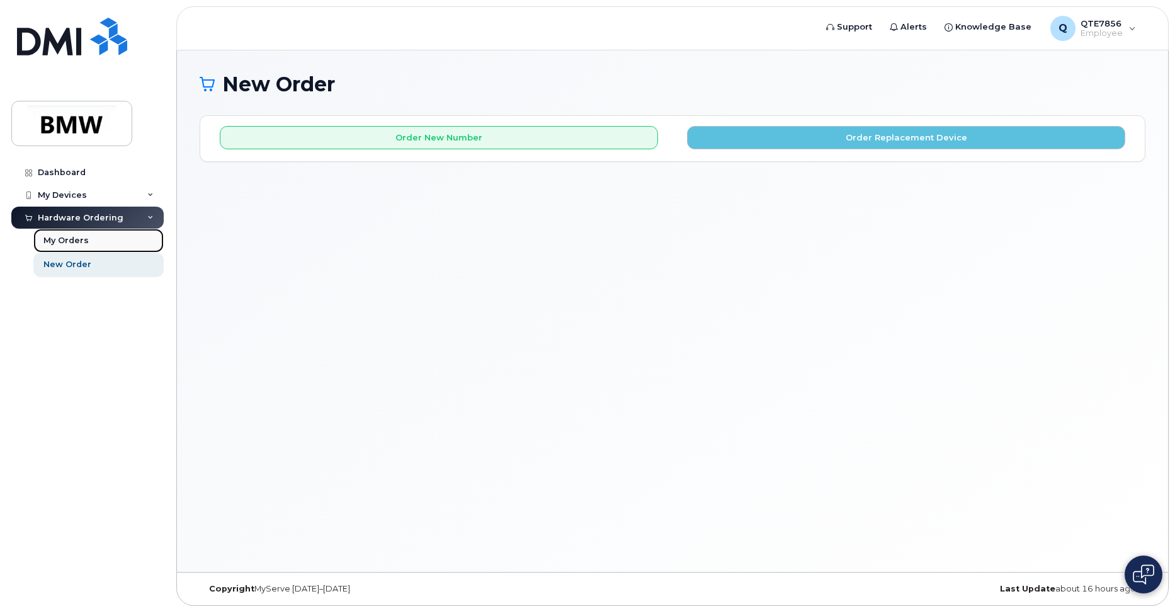
click at [81, 246] on div "My Orders" at bounding box center [65, 240] width 45 height 11
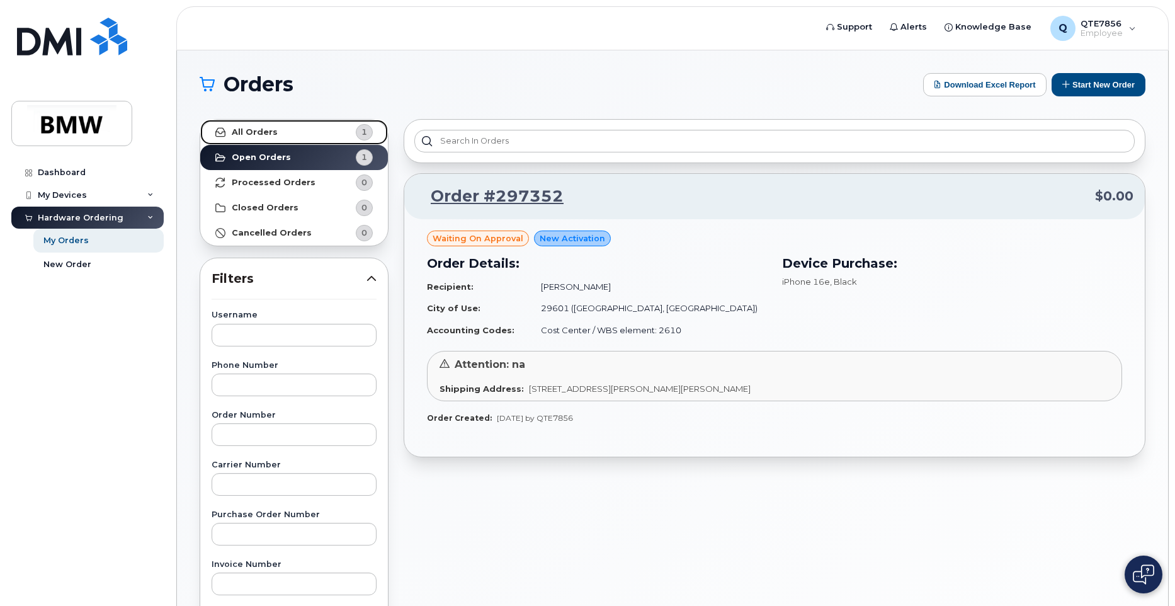
click at [309, 133] on link "All Orders 1" at bounding box center [294, 132] width 188 height 25
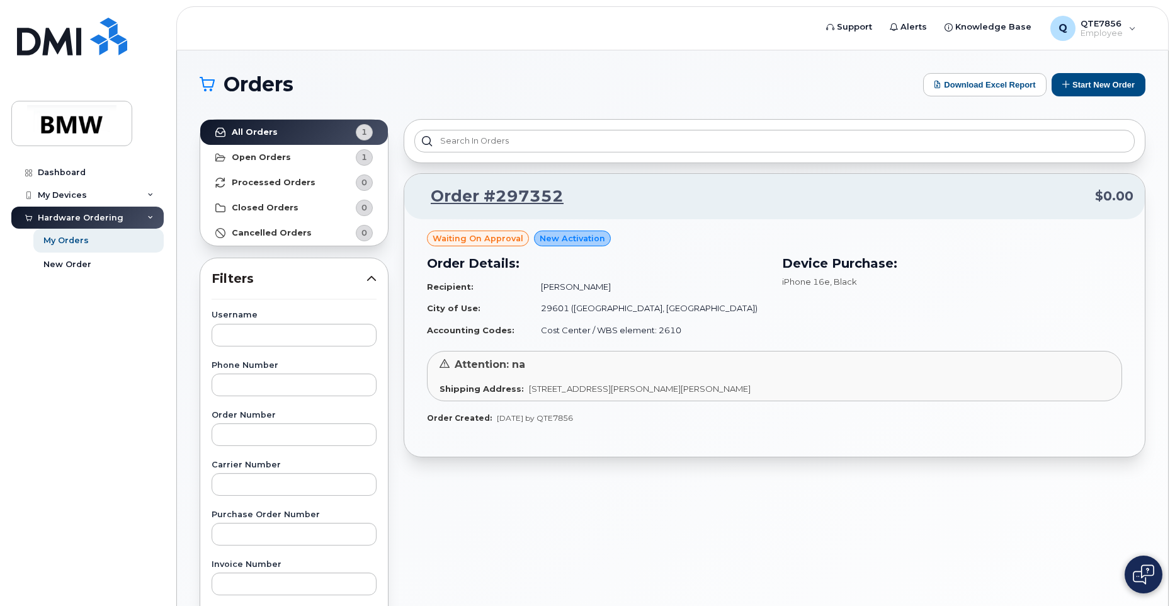
click at [506, 362] on span "Attention: na" at bounding box center [490, 364] width 71 height 12
click at [479, 414] on strong "Order Created:" at bounding box center [459, 417] width 65 height 9
drag, startPoint x: 479, startPoint y: 414, endPoint x: 700, endPoint y: 382, distance: 223.9
click at [699, 384] on div "Shipping Address: 110 carson court, easley, SC, 29642, USA" at bounding box center [775, 389] width 670 height 12
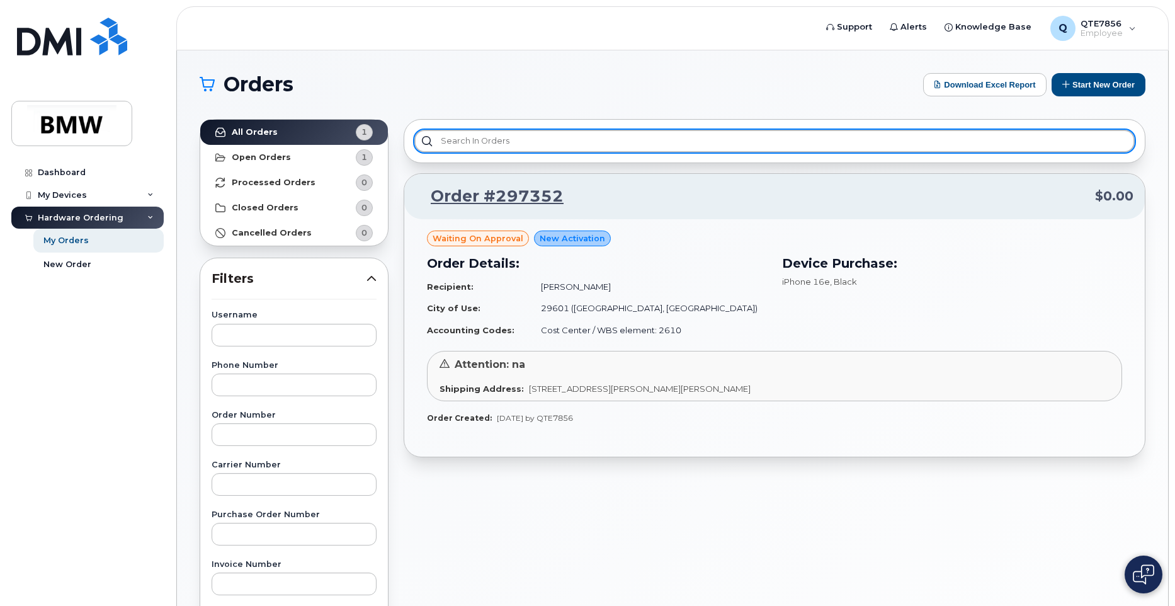
click at [611, 145] on input "text" at bounding box center [774, 141] width 720 height 23
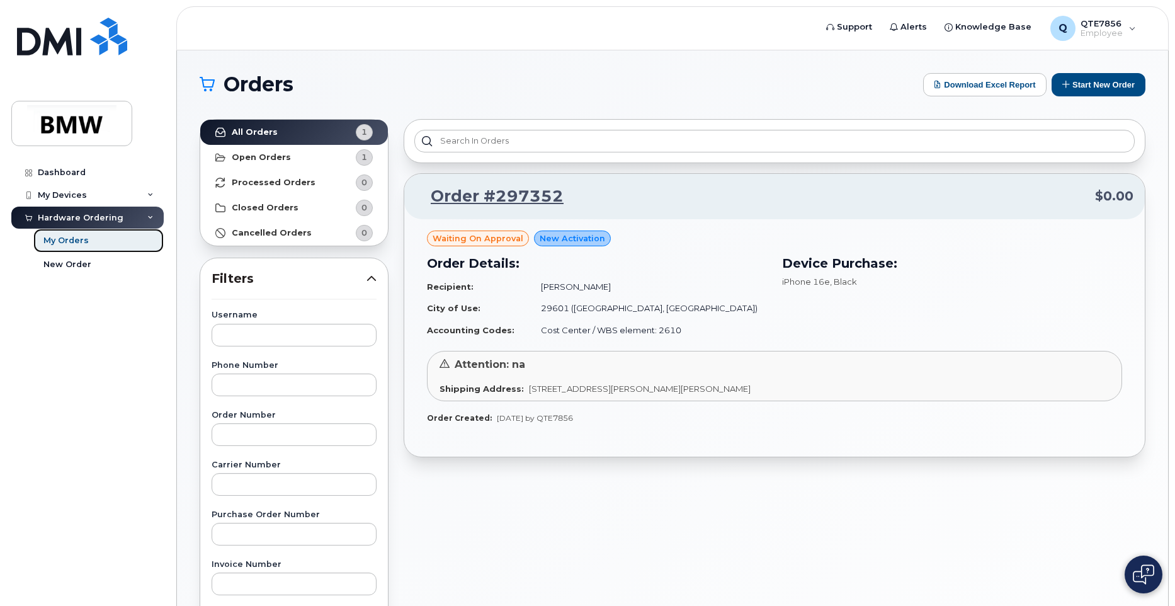
click at [110, 246] on link "My Orders" at bounding box center [98, 241] width 130 height 24
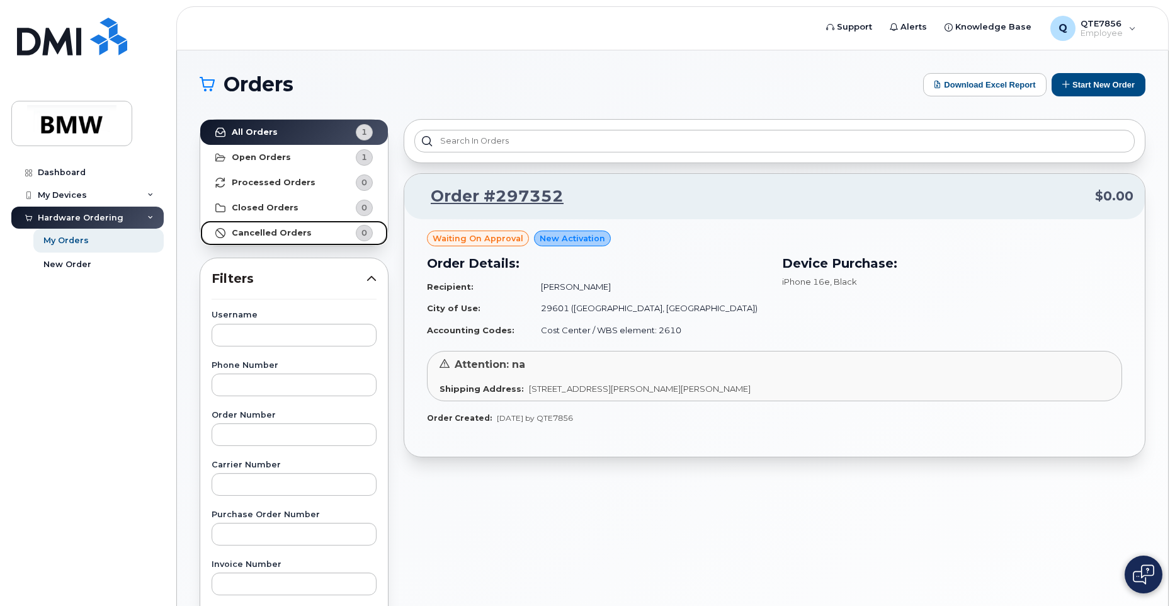
click at [298, 236] on strong "Cancelled Orders" at bounding box center [272, 233] width 80 height 10
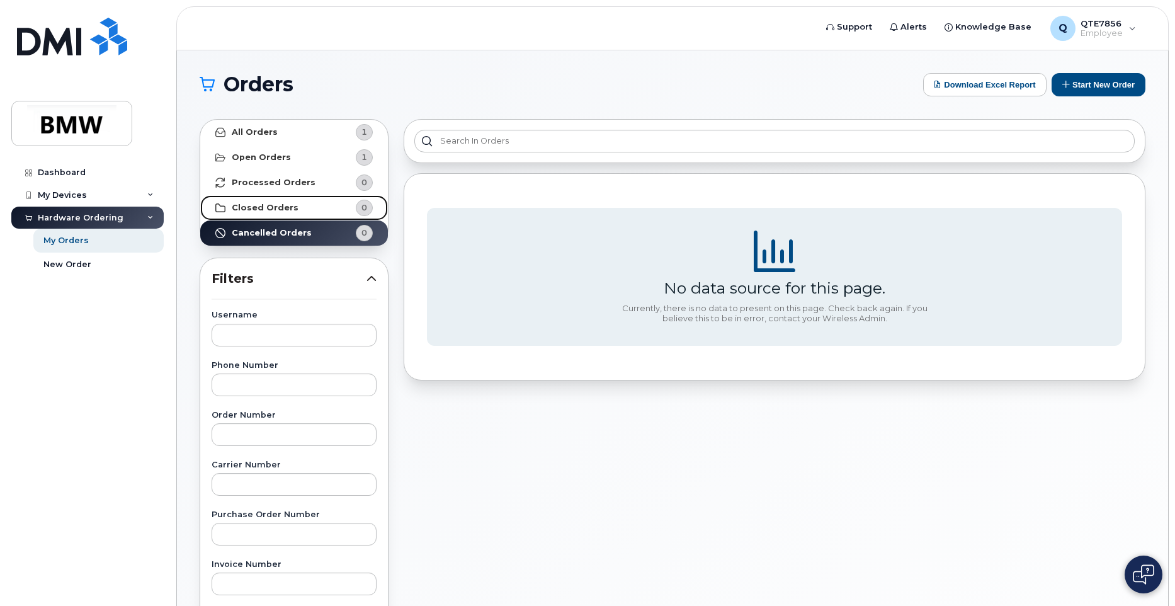
click at [322, 212] on link "Closed Orders 0" at bounding box center [294, 207] width 188 height 25
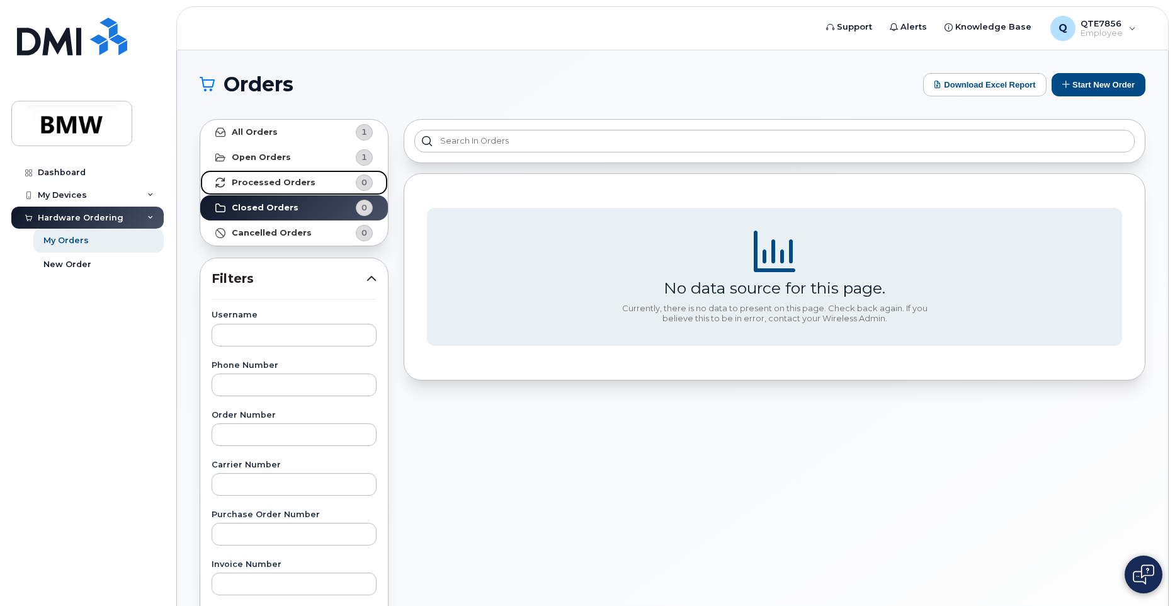
click at [324, 186] on link "Processed Orders 0" at bounding box center [294, 182] width 188 height 25
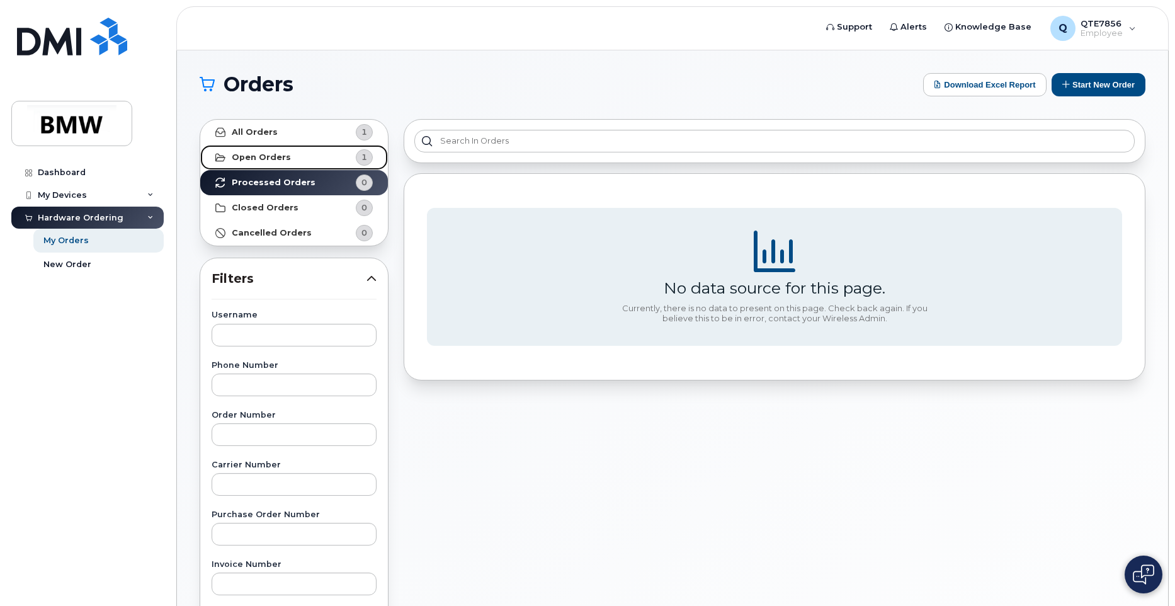
click at [312, 159] on link "Open Orders 1" at bounding box center [294, 157] width 188 height 25
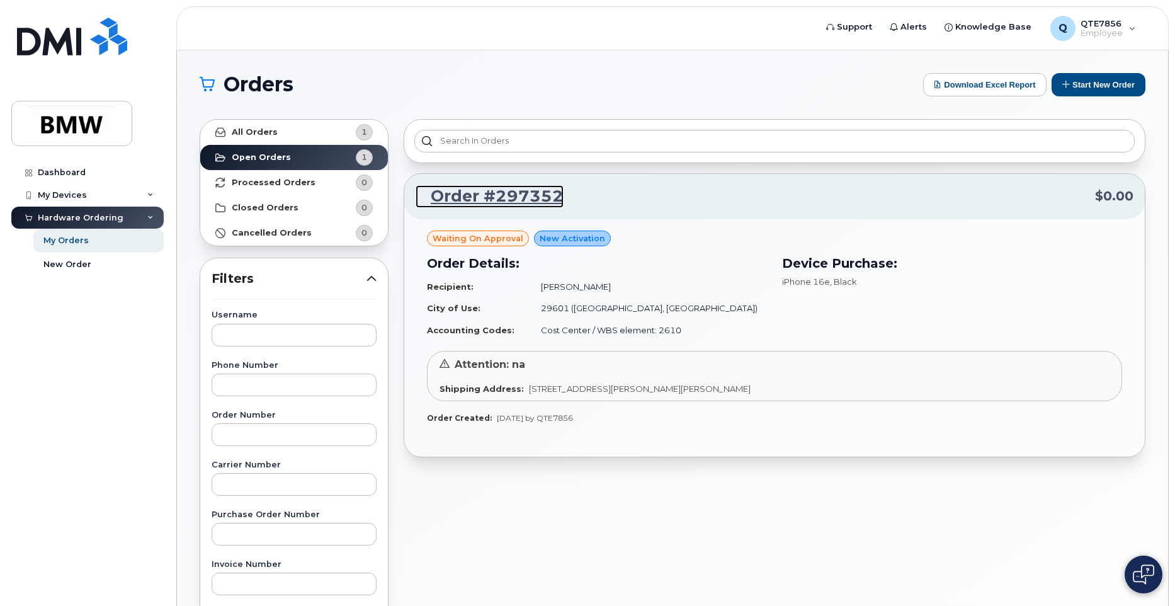
click at [528, 204] on link "Order #297352" at bounding box center [490, 196] width 148 height 23
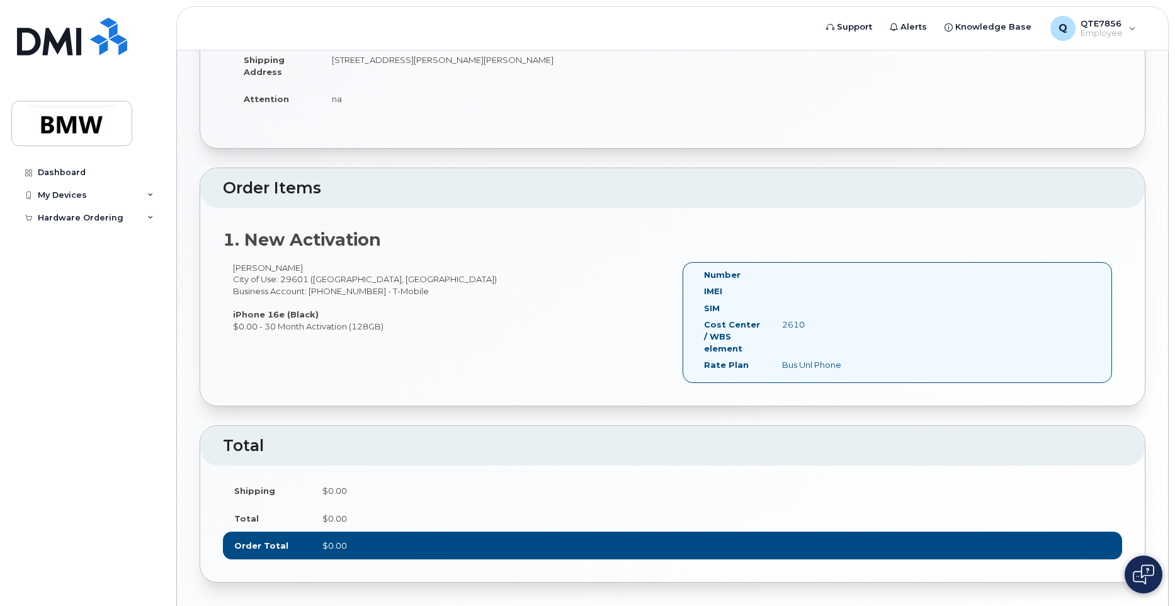
scroll to position [256, 0]
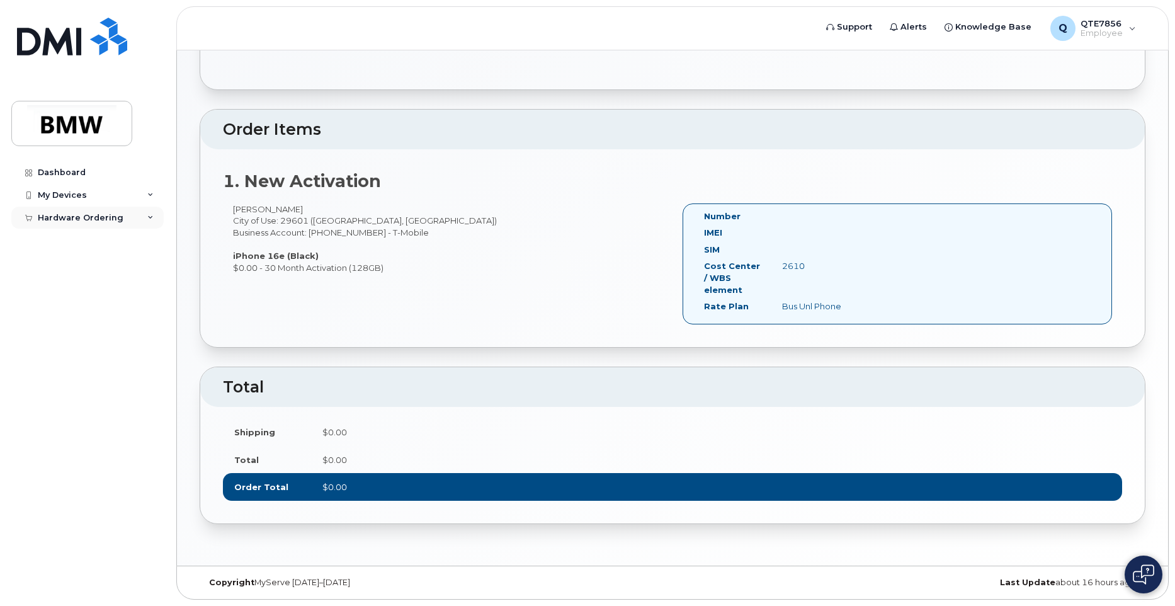
click at [117, 213] on div "Hardware Ordering" at bounding box center [81, 218] width 86 height 10
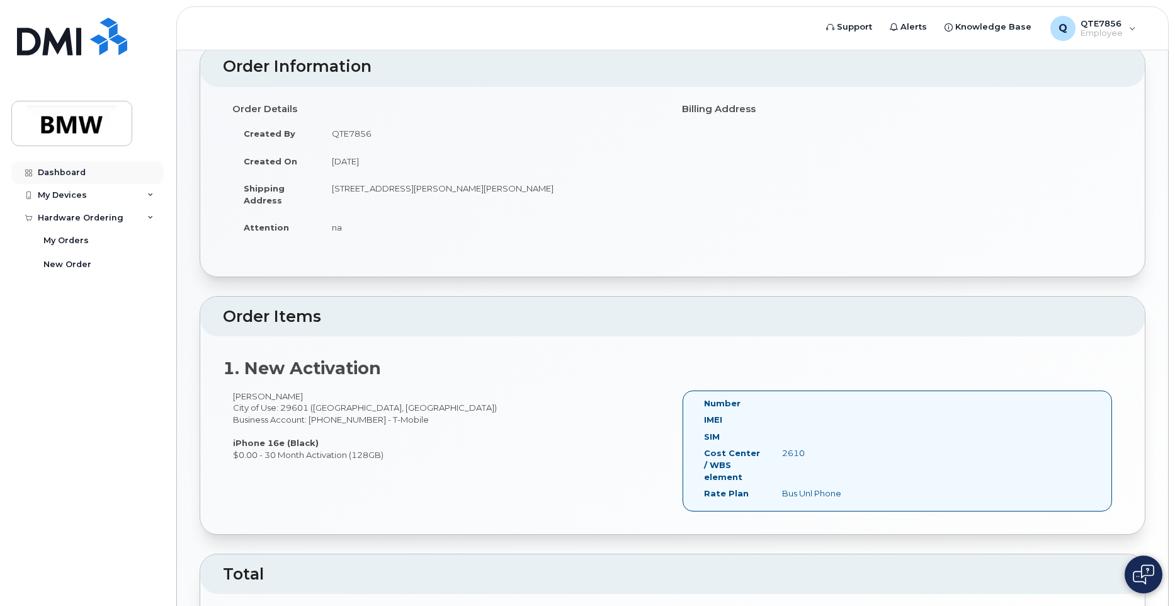
scroll to position [67, 0]
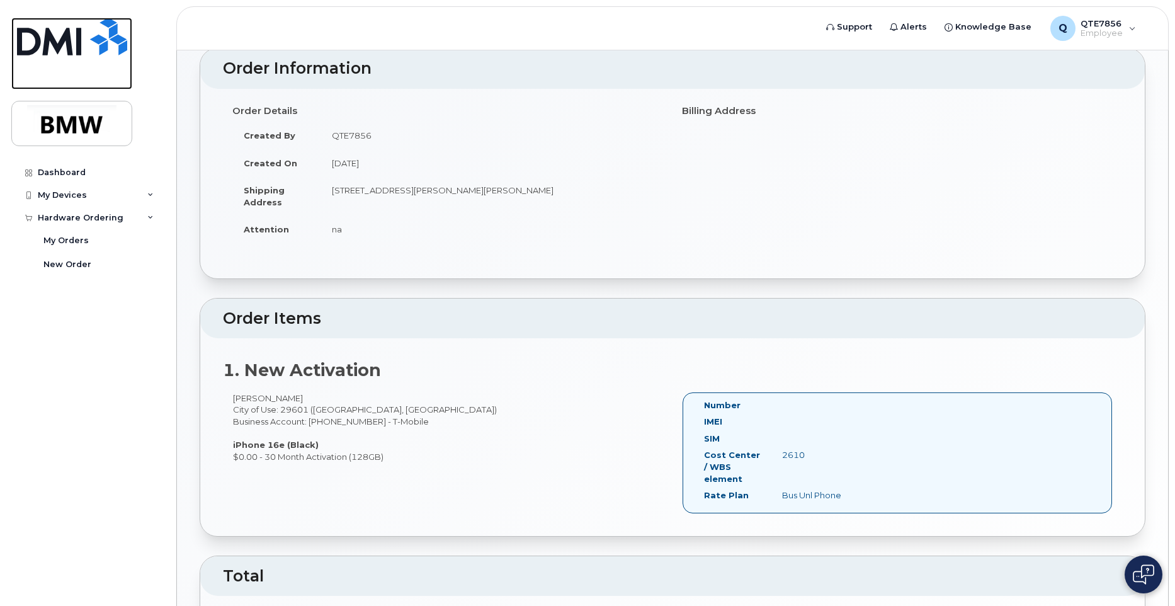
click at [38, 37] on img at bounding box center [72, 37] width 110 height 38
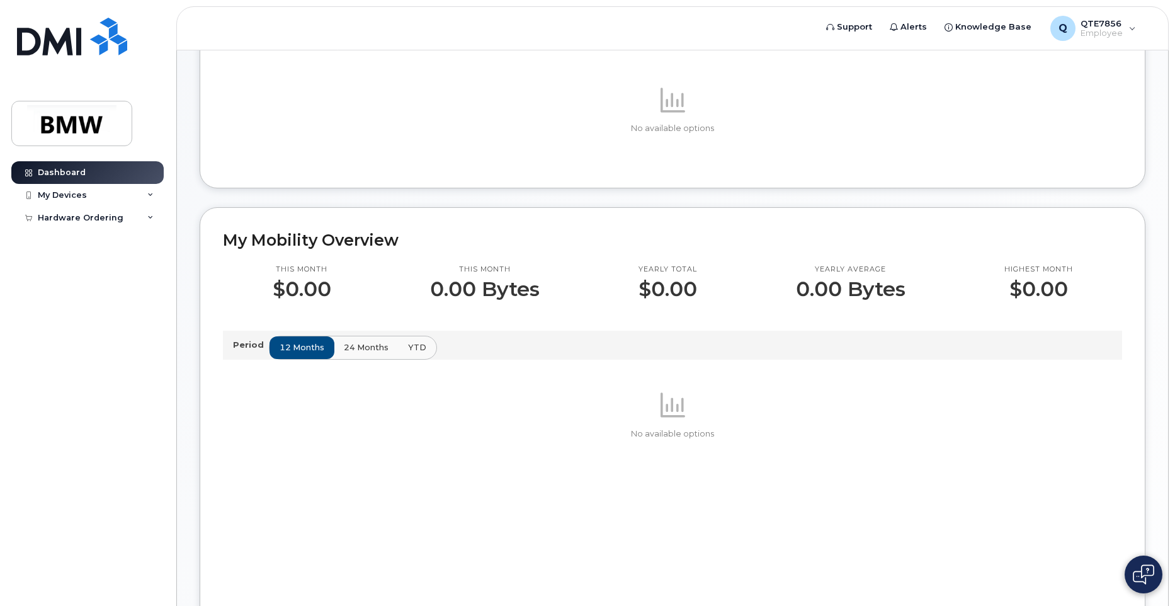
scroll to position [315, 0]
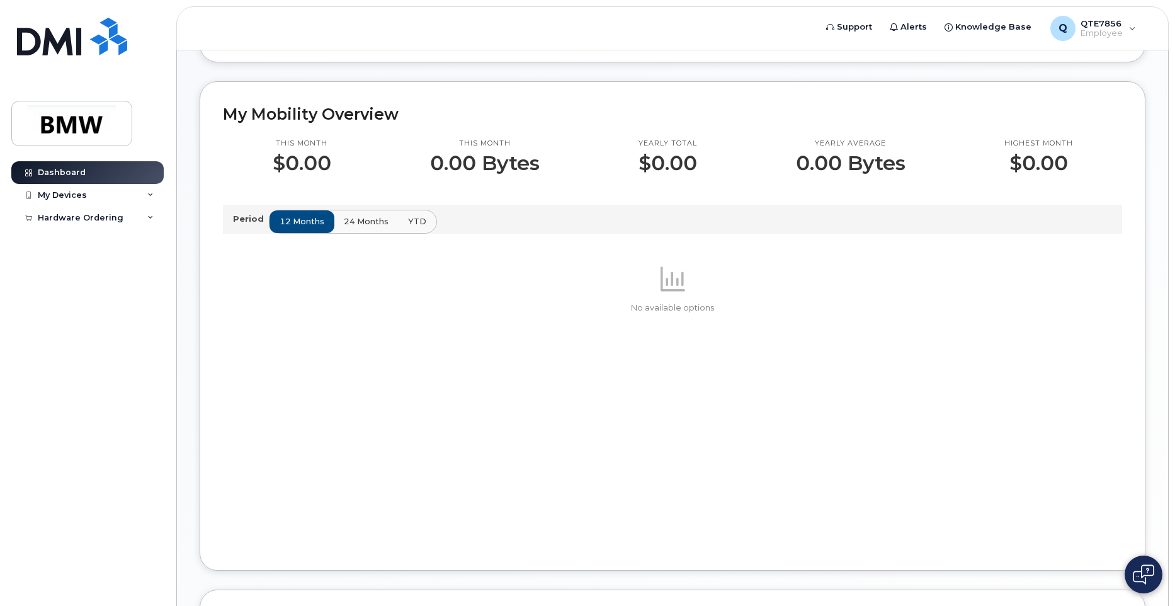
click at [725, 174] on div "Yearly total $0.00" at bounding box center [667, 157] width 157 height 36
click at [726, 174] on div "Yearly total $0.00" at bounding box center [667, 157] width 157 height 36
click at [81, 201] on div "My Devices" at bounding box center [87, 195] width 152 height 23
click at [145, 200] on div "My Devices" at bounding box center [87, 195] width 152 height 23
click at [144, 215] on div "Hardware Ordering" at bounding box center [87, 218] width 152 height 23
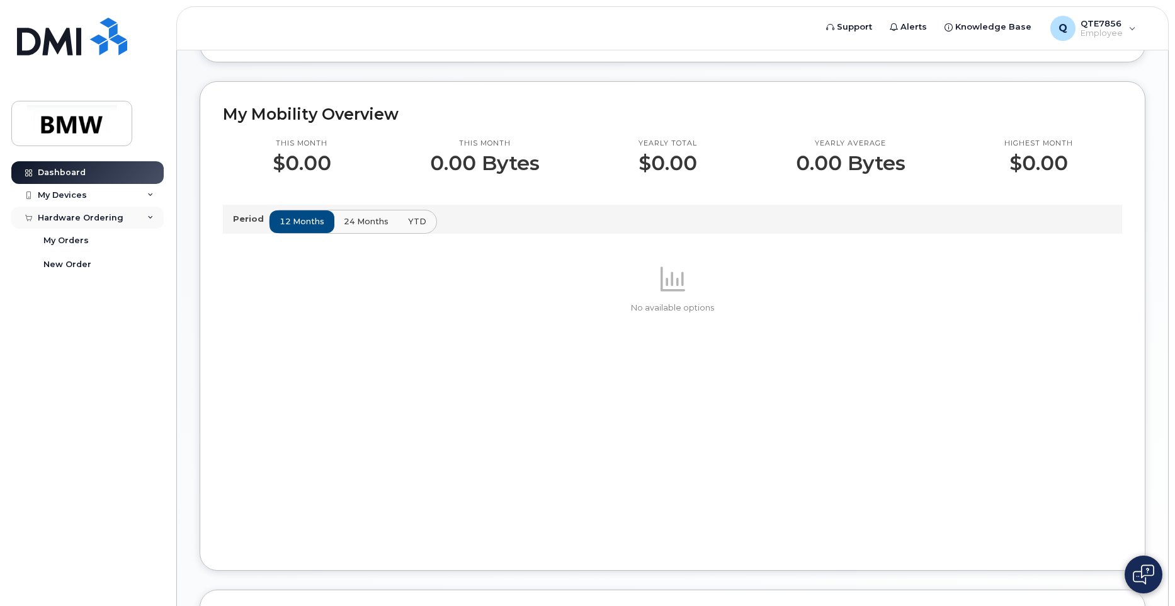
click at [148, 217] on icon at bounding box center [150, 218] width 6 height 6
click at [143, 221] on div "Hardware Ordering" at bounding box center [87, 218] width 152 height 23
click at [105, 240] on link "My Orders" at bounding box center [98, 241] width 130 height 24
